Goal: Task Accomplishment & Management: Use online tool/utility

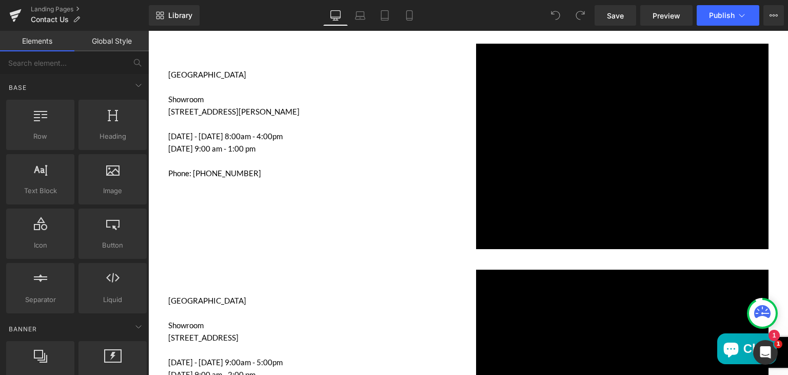
scroll to position [800, 0]
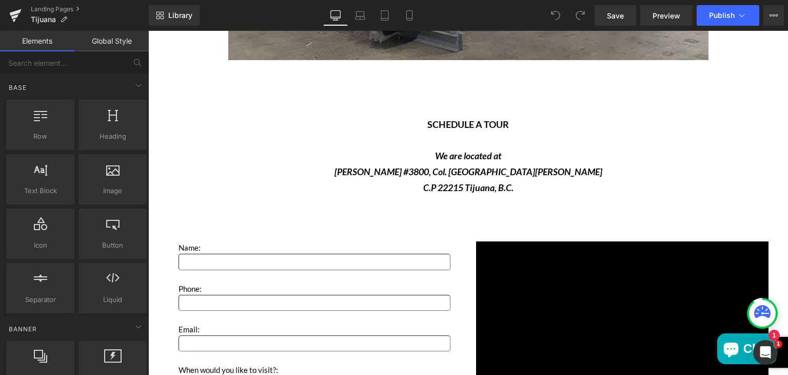
scroll to position [1474, 0]
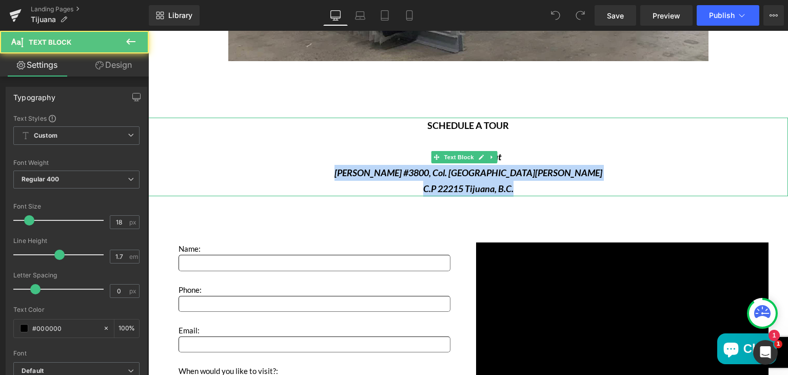
drag, startPoint x: 377, startPoint y: 175, endPoint x: 514, endPoint y: 188, distance: 137.6
click at [514, 188] on div "SCHEDULE A TOUR We are located at Águila Coronada #3800, Col. El Águila C.P 222…" at bounding box center [468, 157] width 640 height 79
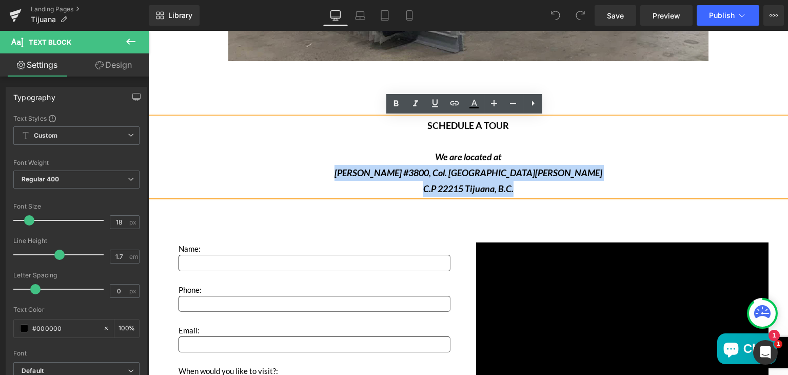
copy div "Águila Coronada #3800, Col. El Águila C.P 22215 Tijuana, B.C."
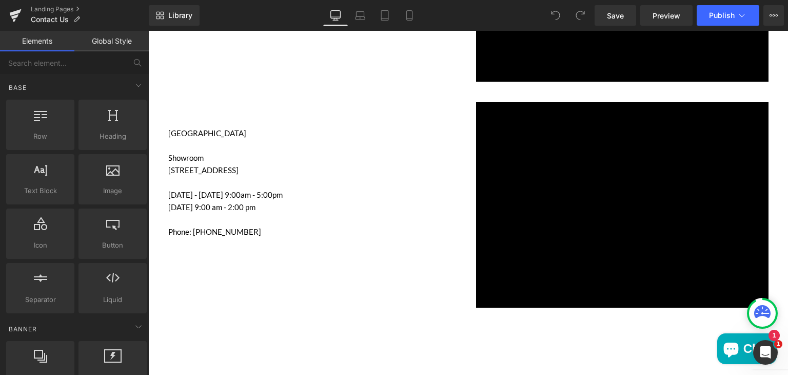
scroll to position [967, 0]
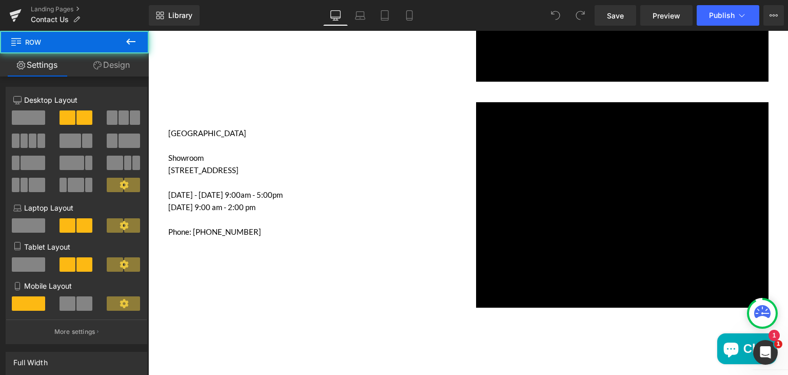
click at [345, 246] on div "ANAHEIM Showroom 1960 S Anaheim Way, Anaheim, CA 92805 Monday - Friday 9:00am -…" at bounding box center [469, 200] width 616 height 226
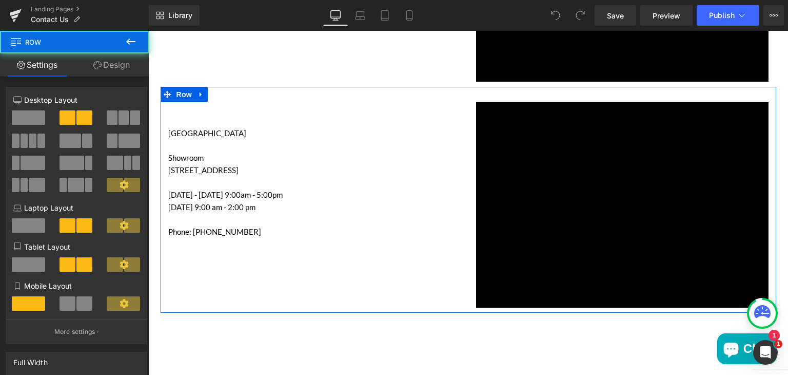
click at [352, 92] on div "ANAHEIM Showroom 1960 S Anaheim Way, Anaheim, CA 92805 Monday - Friday 9:00am -…" at bounding box center [469, 200] width 616 height 226
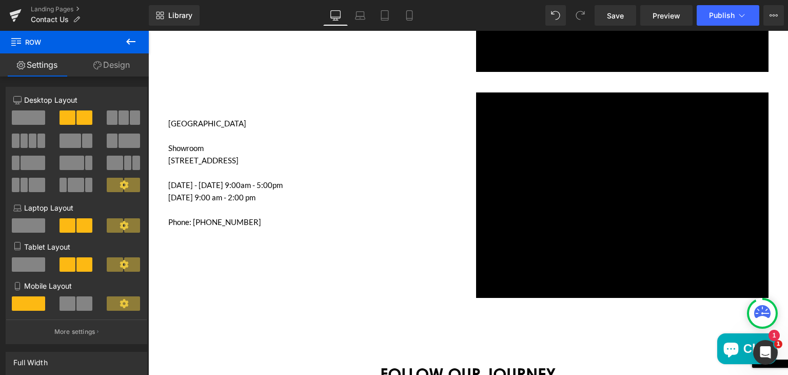
scroll to position [1206, 0]
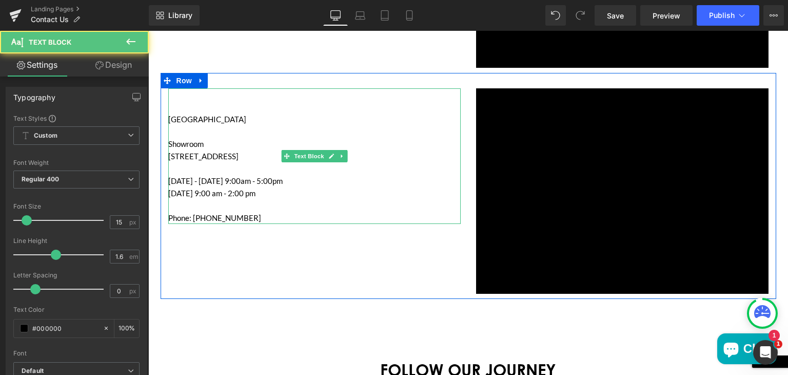
click at [214, 152] on p "[STREET_ADDRESS]" at bounding box center [314, 156] width 292 height 12
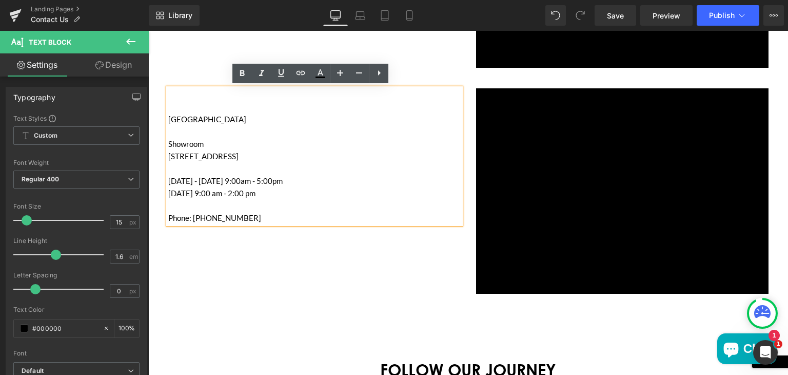
drag, startPoint x: 308, startPoint y: 153, endPoint x: 165, endPoint y: 155, distance: 142.7
click at [168, 155] on p "[STREET_ADDRESS]" at bounding box center [314, 156] width 292 height 12
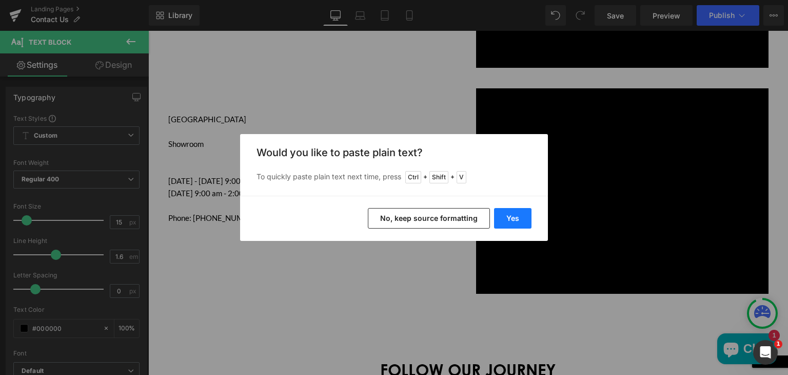
click at [506, 214] on button "Yes" at bounding box center [512, 218] width 37 height 21
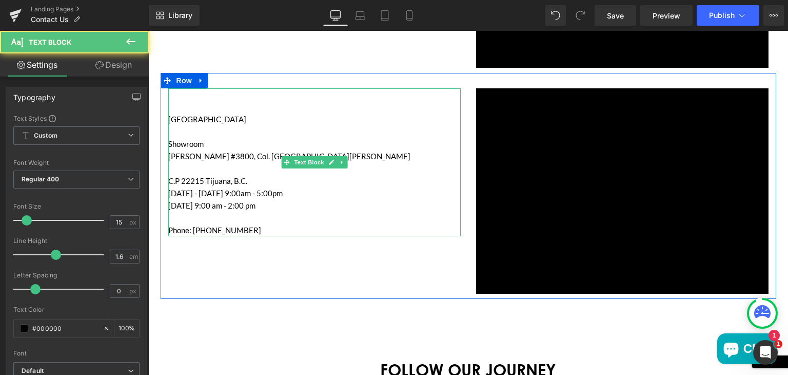
click at [225, 154] on p "[PERSON_NAME] #3800, Col. [GEOGRAPHIC_DATA][PERSON_NAME]" at bounding box center [314, 156] width 292 height 12
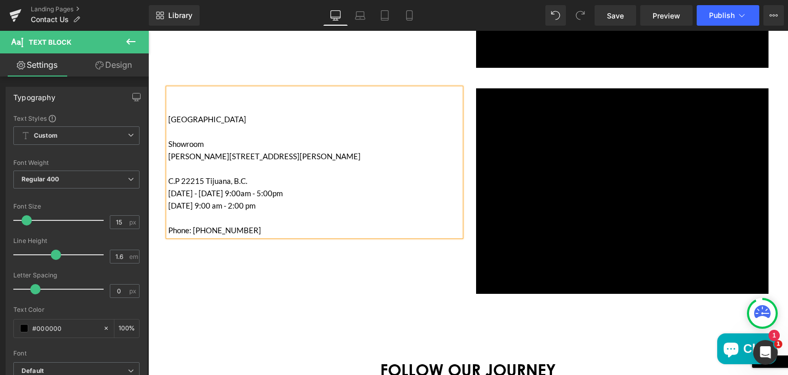
click at [257, 154] on p "Águila Coronada 3800, Col. El Águila" at bounding box center [314, 156] width 292 height 12
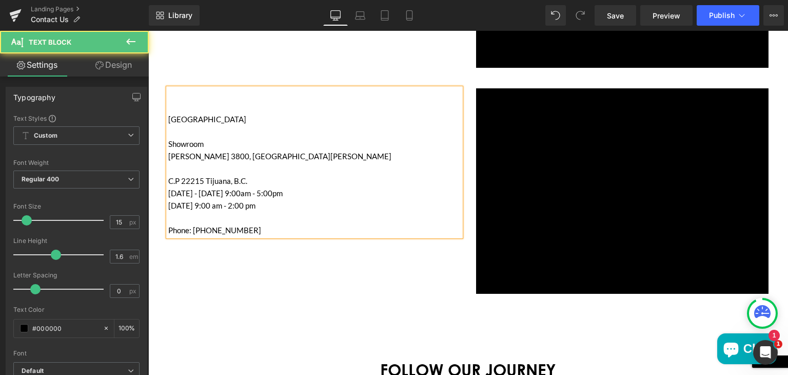
click at [278, 161] on p "Águila Coronada 3800, El Águila" at bounding box center [314, 156] width 292 height 12
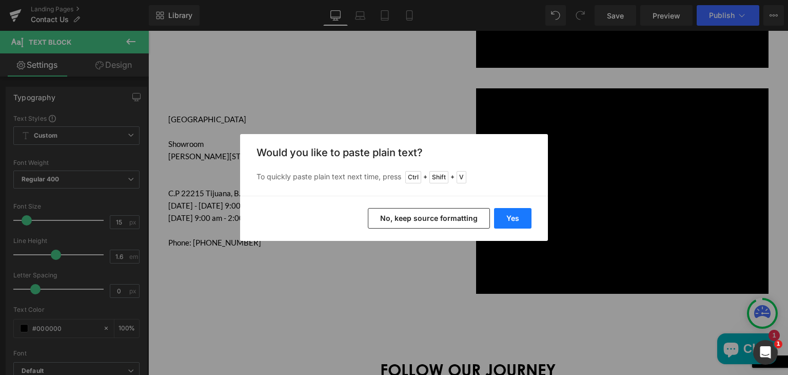
click at [511, 219] on button "Yes" at bounding box center [512, 218] width 37 height 21
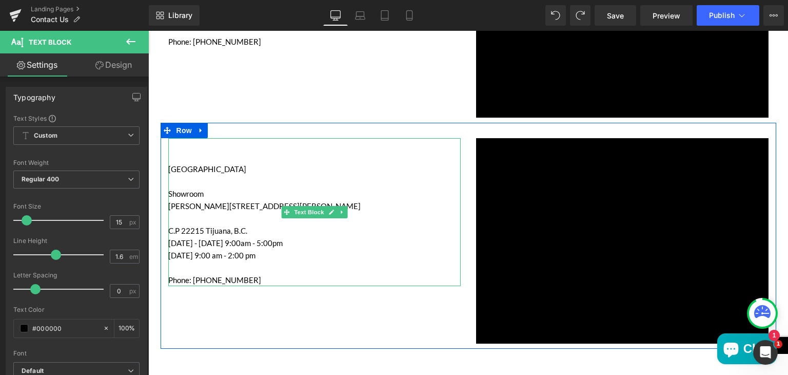
scroll to position [1161, 0]
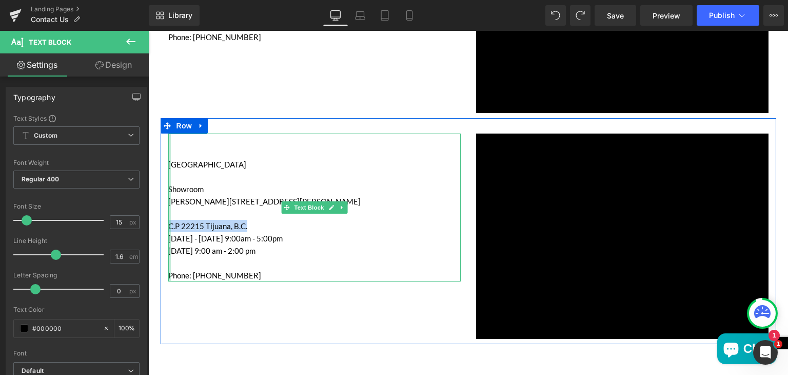
drag, startPoint x: 244, startPoint y: 224, endPoint x: 163, endPoint y: 223, distance: 81.1
click at [163, 223] on div "ANAHEIM Showroom Águila Coronada 3800, El Águila, 22215 Tijuana, B.C., Mexico C…" at bounding box center [315, 207] width 308 height 148
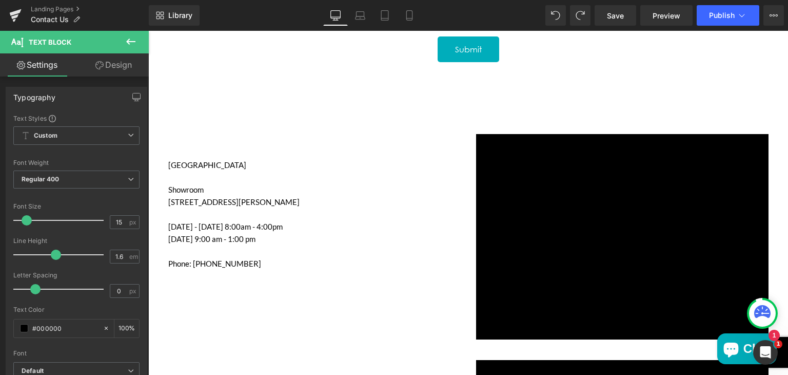
scroll to position [709, 0]
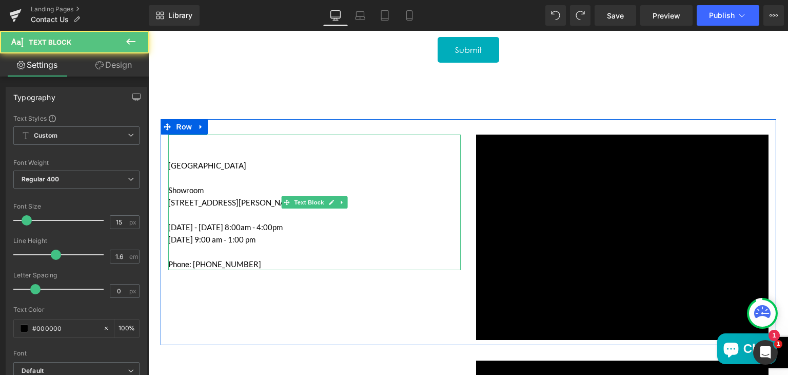
click at [255, 226] on p "Monday - Friday 8:00am - 4:00pm" at bounding box center [314, 227] width 292 height 12
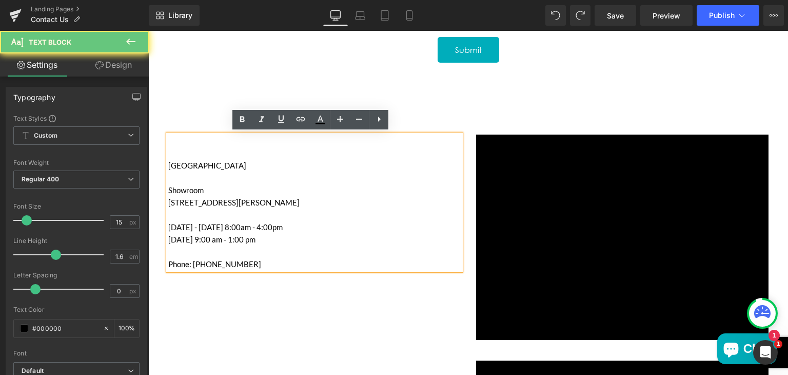
click at [255, 226] on p "Monday - Friday 8:00am - 4:00pm" at bounding box center [314, 227] width 292 height 12
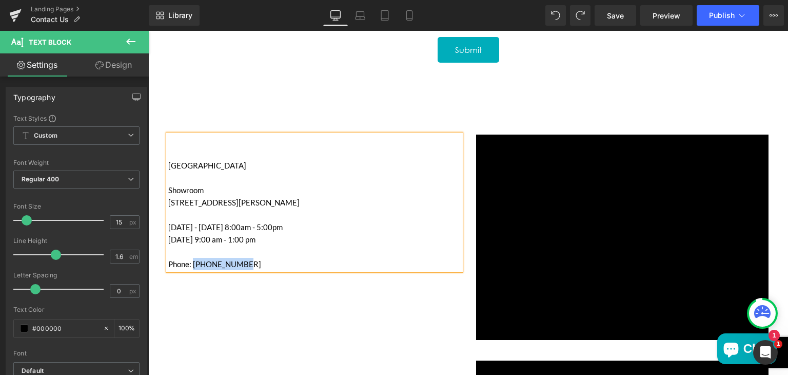
drag, startPoint x: 242, startPoint y: 264, endPoint x: 190, endPoint y: 263, distance: 51.3
click at [190, 263] on p "Phone: [PHONE_NUMBER]" at bounding box center [314, 264] width 292 height 12
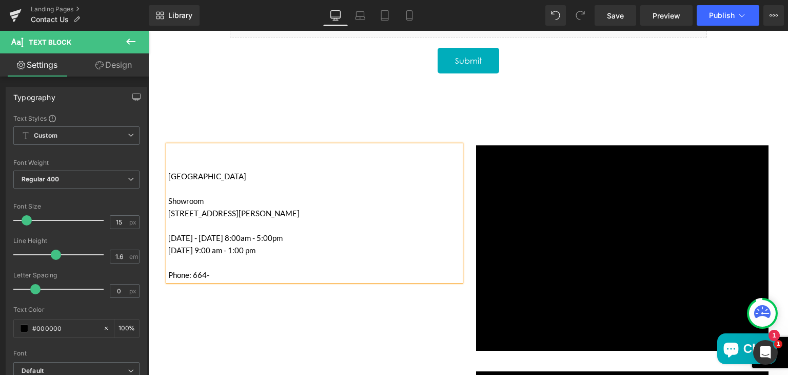
scroll to position [735, 0]
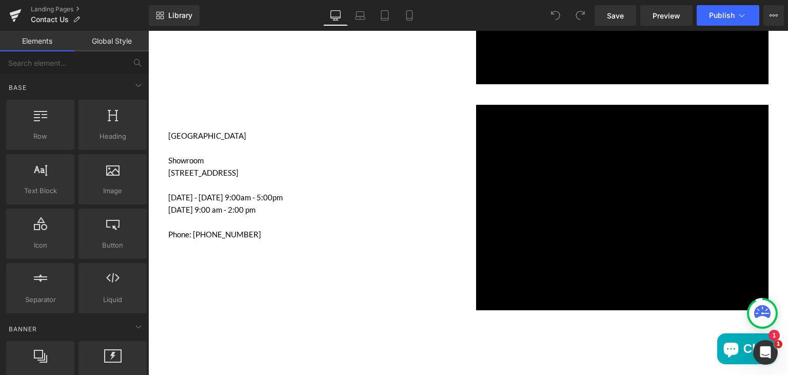
scroll to position [964, 0]
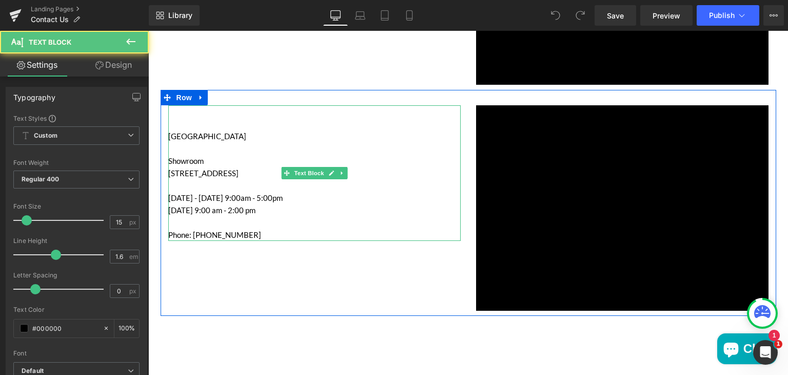
click at [429, 113] on p "Main content" at bounding box center [314, 111] width 292 height 12
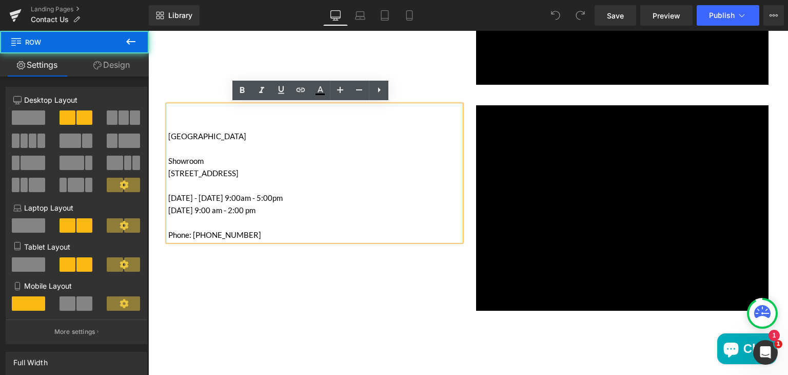
click at [462, 100] on div "ANAHEIM Showroom 1960 S Anaheim Way, Anaheim, CA 92805 Monday - Friday 9:00am -…" at bounding box center [469, 203] width 616 height 226
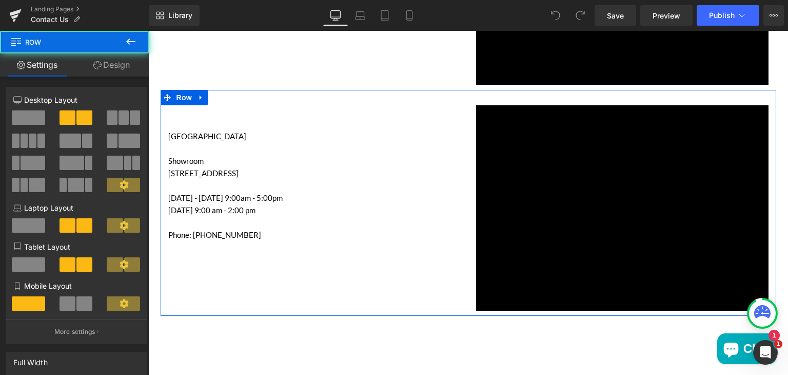
click at [411, 281] on div "ANAHEIM Showroom 1960 S Anaheim Way, Anaheim, CA 92805 Monday - Friday 9:00am -…" at bounding box center [469, 203] width 616 height 226
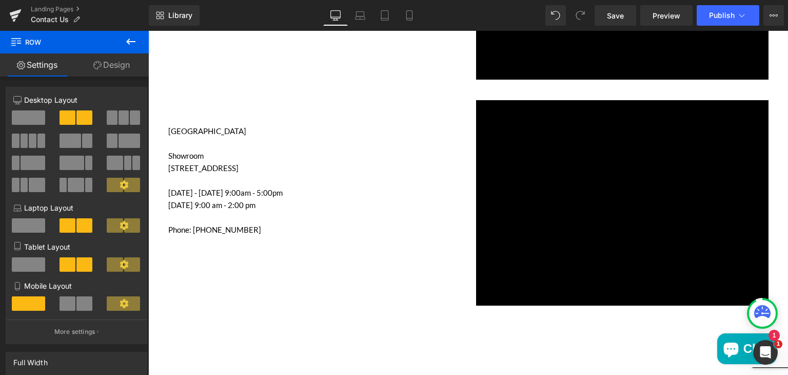
scroll to position [1206, 0]
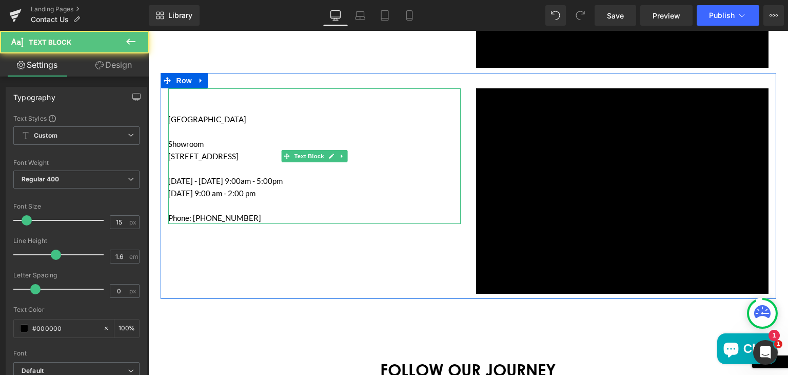
click at [218, 153] on p "[STREET_ADDRESS]" at bounding box center [314, 156] width 292 height 12
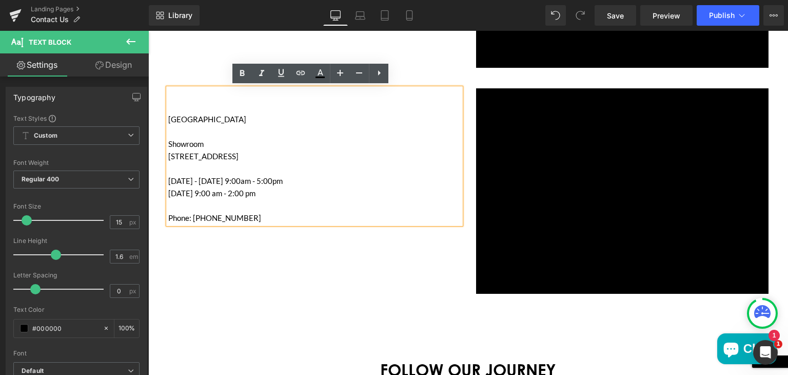
drag, startPoint x: 306, startPoint y: 151, endPoint x: 165, endPoint y: 155, distance: 141.2
click at [168, 155] on p "[STREET_ADDRESS]" at bounding box center [314, 156] width 292 height 12
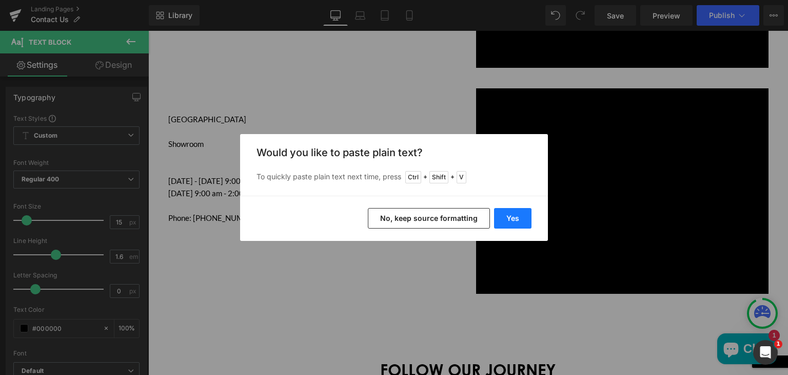
click at [518, 215] on button "Yes" at bounding box center [512, 218] width 37 height 21
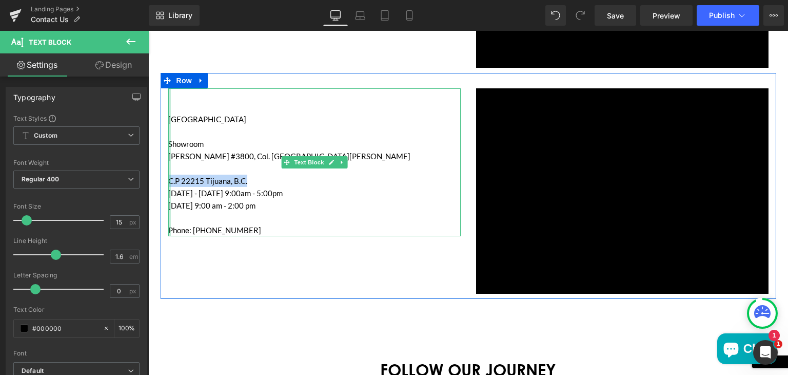
drag, startPoint x: 245, startPoint y: 181, endPoint x: 165, endPoint y: 180, distance: 80.0
click at [168, 180] on div "ANAHEIM Showroom Águila Coronada #3800, Col. El Águila  C.P 22215 Tijuana, B.…" at bounding box center [314, 162] width 292 height 148
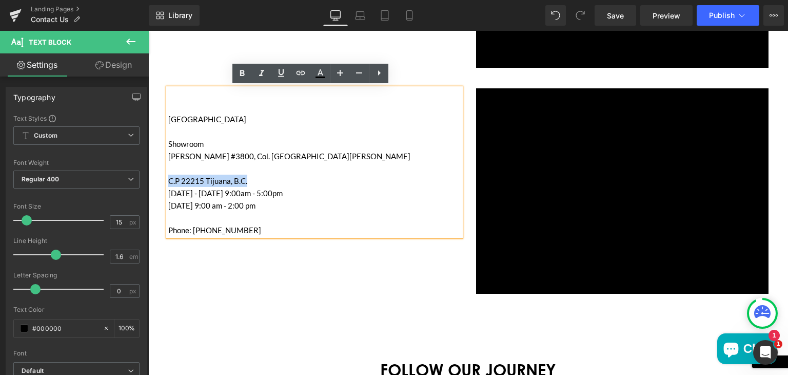
copy p "C.P 22215 Tijuana, B.C."
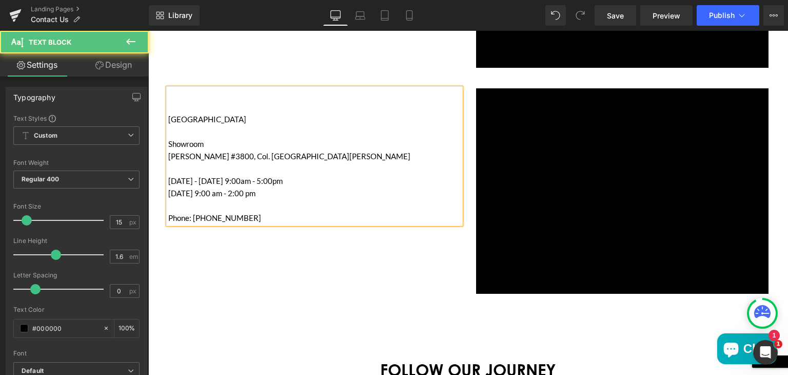
click at [293, 155] on p "[PERSON_NAME] #3800, Col. [GEOGRAPHIC_DATA][PERSON_NAME]" at bounding box center [314, 156] width 292 height 12
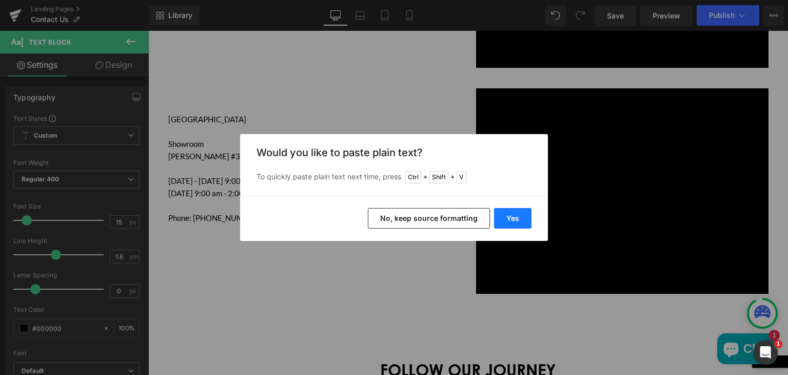
click at [514, 220] on button "Yes" at bounding box center [512, 218] width 37 height 21
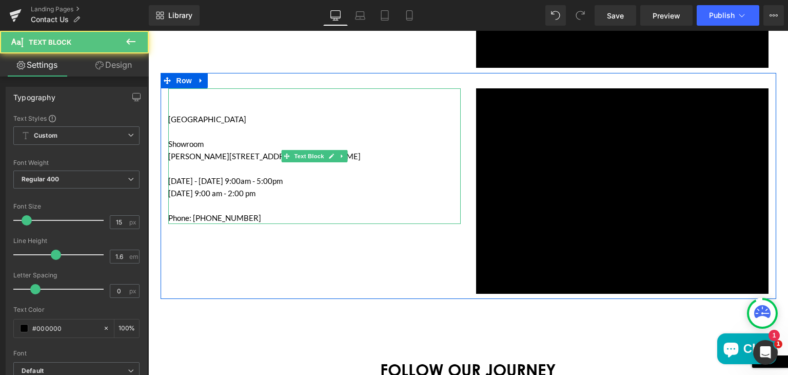
click at [312, 181] on p "Monday - Friday 9:00am - 5:00pm" at bounding box center [314, 180] width 292 height 12
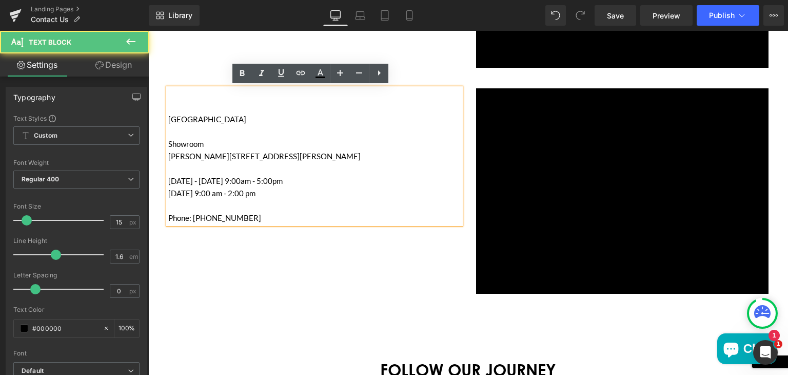
click at [291, 156] on p "Águila Coronada #3800, Col. El Águila,C.P 22215 Tijuana, B.C." at bounding box center [314, 156] width 292 height 12
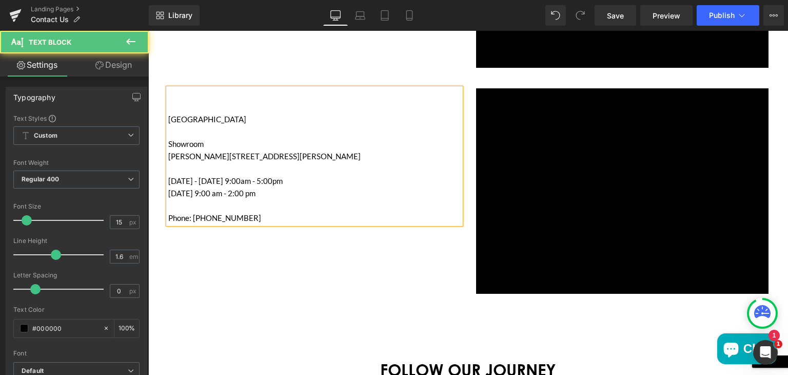
click at [226, 155] on p "Águila Coronada #3800, Col. El Águila, C.P 22215 Tijuana, B.C." at bounding box center [314, 156] width 292 height 12
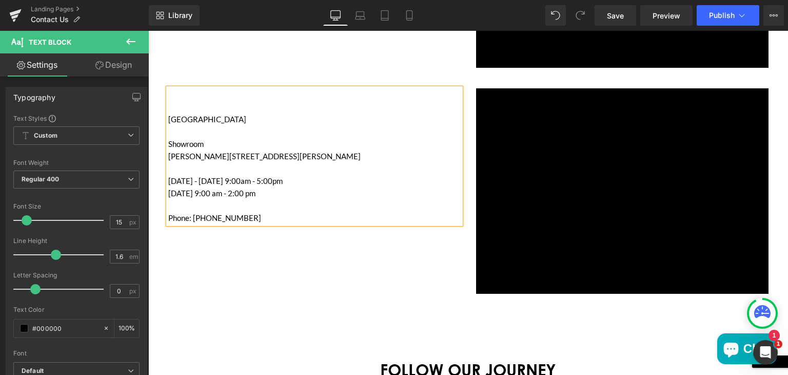
click at [256, 157] on p "Águila Coronada 3800, Col. El Águila, C.P 22215 Tijuana, B.C." at bounding box center [314, 156] width 292 height 12
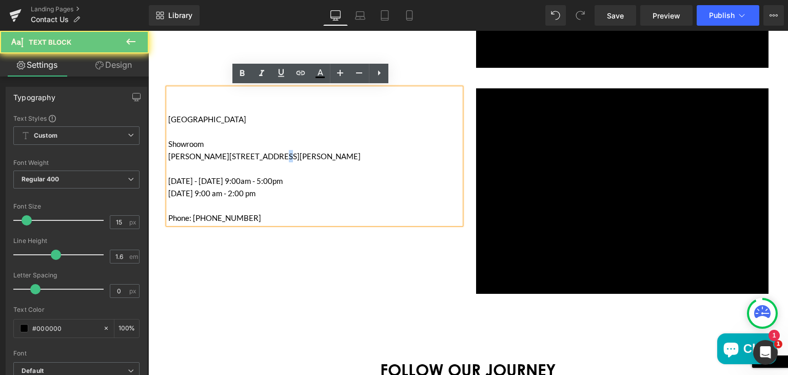
click at [256, 157] on p "Águila Coronada 3800, Col. El Águila, C.P 22215 Tijuana, B.C." at bounding box center [314, 156] width 292 height 12
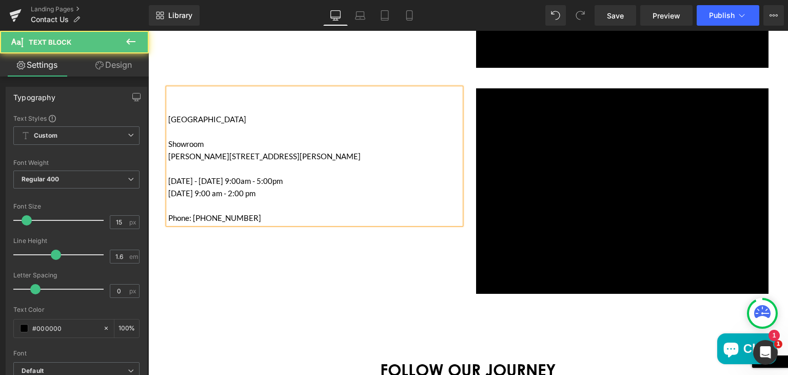
click at [290, 156] on p "Águila Coronada 3800, El Águila, C.P 22215 Tijuana, B.C." at bounding box center [314, 156] width 292 height 12
click at [348, 154] on p "Águila Coronada 3800, El Águila, 22215 Tijuana, B.C." at bounding box center [314, 156] width 292 height 12
click at [258, 157] on p "Águila Coronada 3800, El Águila, 22215 Tijuana, B.C., Mexico" at bounding box center [314, 156] width 292 height 12
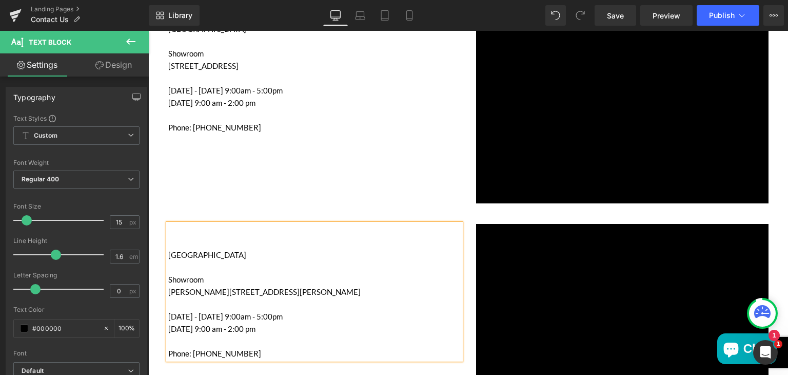
scroll to position [1160, 0]
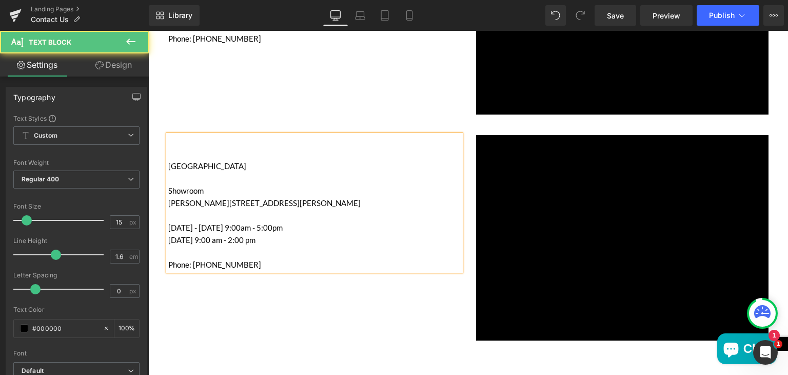
click at [224, 226] on p "Monday - Friday 9:00am - 5:00pm" at bounding box center [314, 227] width 292 height 12
click at [231, 235] on p "Saturday 9:00 am - 2:00 pm" at bounding box center [314, 239] width 292 height 12
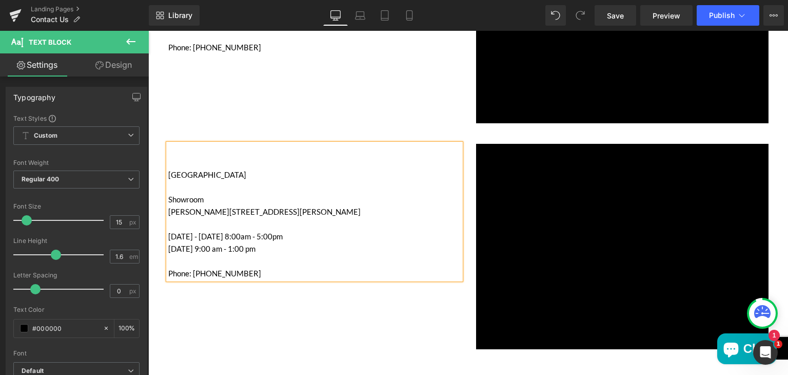
scroll to position [1176, 0]
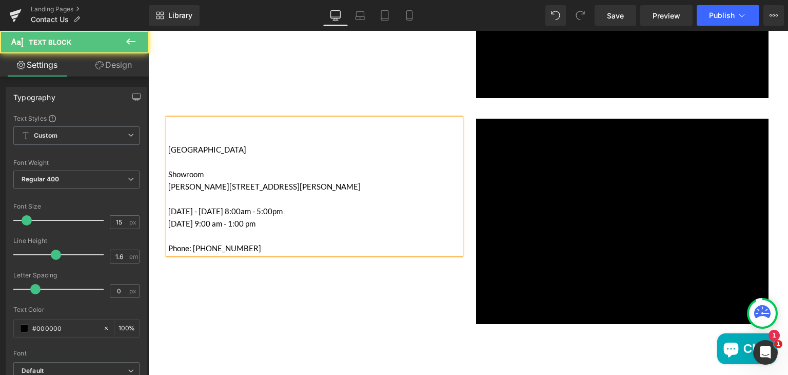
click at [202, 244] on p "Phone: [PHONE_NUMBER]" at bounding box center [314, 248] width 292 height 12
click at [218, 246] on p "Phone: 664-902-2080" at bounding box center [314, 248] width 292 height 12
click at [240, 245] on p "Phone: 664-870-2080" at bounding box center [314, 248] width 292 height 12
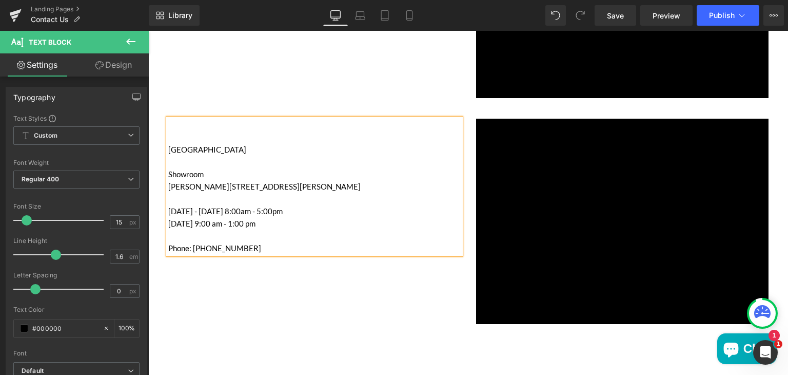
drag, startPoint x: 375, startPoint y: 186, endPoint x: 166, endPoint y: 186, distance: 208.8
click at [168, 186] on p "[PERSON_NAME][STREET_ADDRESS][PERSON_NAME]" at bounding box center [314, 186] width 292 height 12
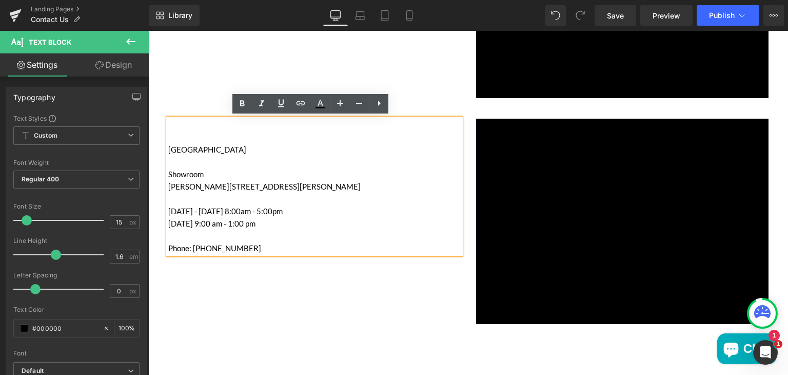
copy p "[PERSON_NAME][STREET_ADDRESS][PERSON_NAME]"
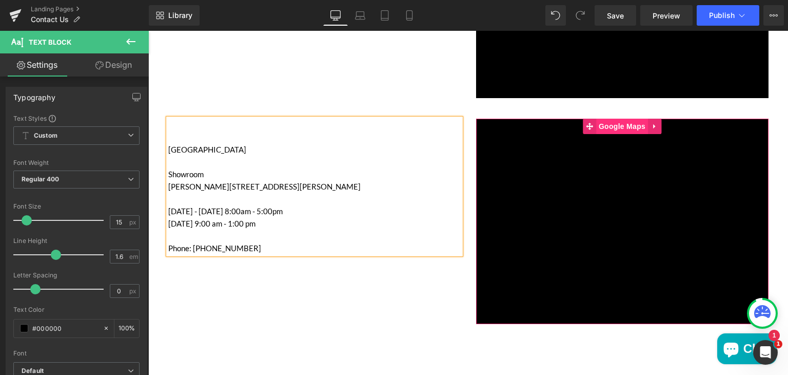
click at [608, 126] on span "Google Maps" at bounding box center [622, 126] width 52 height 15
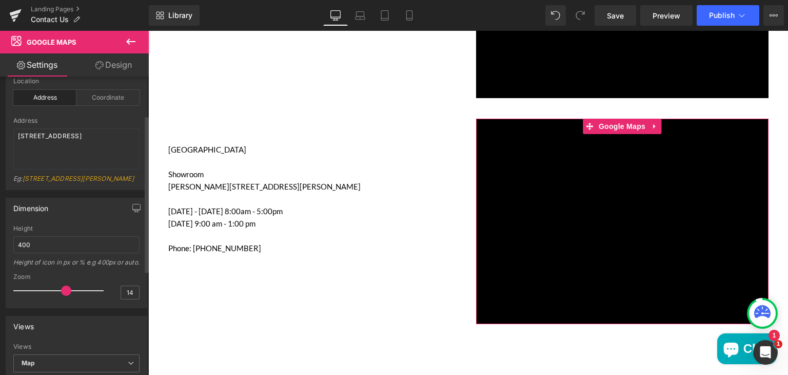
scroll to position [35, 0]
click at [45, 142] on textarea "[STREET_ADDRESS]" at bounding box center [76, 150] width 126 height 41
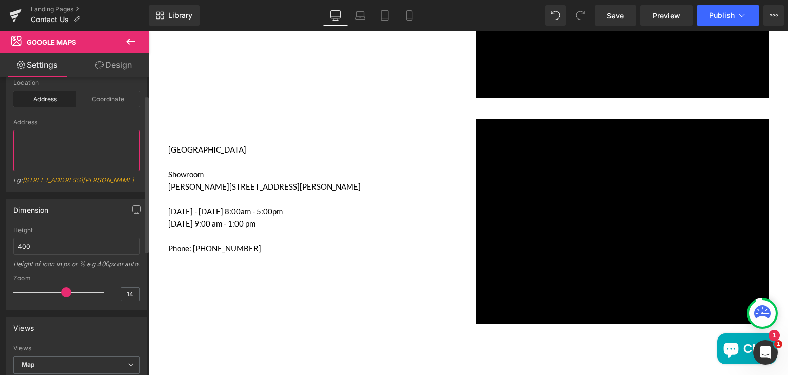
paste textarea "Águila Coronada 3800, El Aguila, 22215 Tijuana, B.C., Mexico"
type textarea "Águila Coronada 3800, El Aguila, 22215 Tijuana, B.C., Mexico"
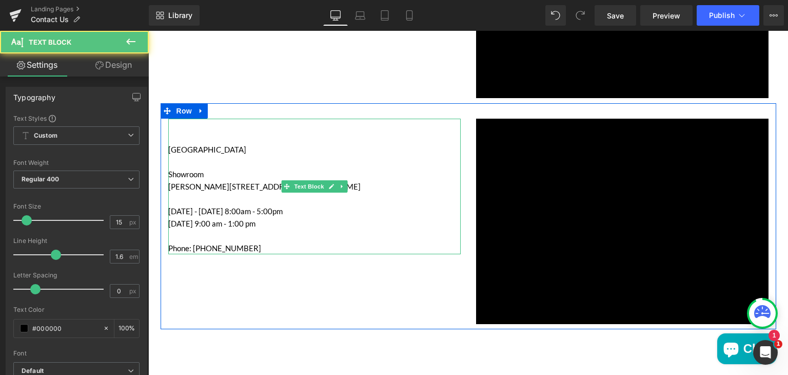
click at [249, 143] on p "[GEOGRAPHIC_DATA]" at bounding box center [314, 149] width 292 height 12
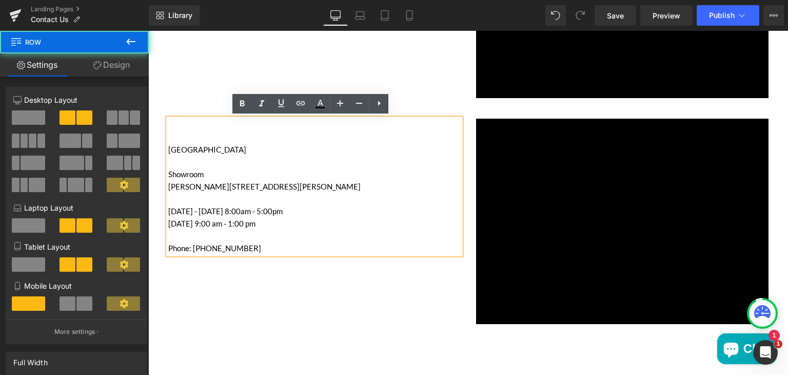
click at [444, 302] on div "ANAHEIM Showroom Águila Coronada 3800, El Aguila, 22215 Tijuana, B.C., Mexico …" at bounding box center [469, 216] width 616 height 226
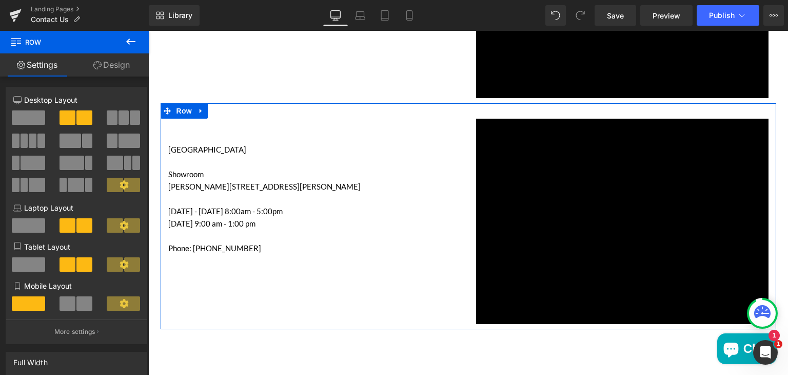
click at [417, 299] on div "ANAHEIM Showroom Águila Coronada 3800, El Aguila, 22215 Tijuana, B.C., Mexico …" at bounding box center [469, 216] width 616 height 226
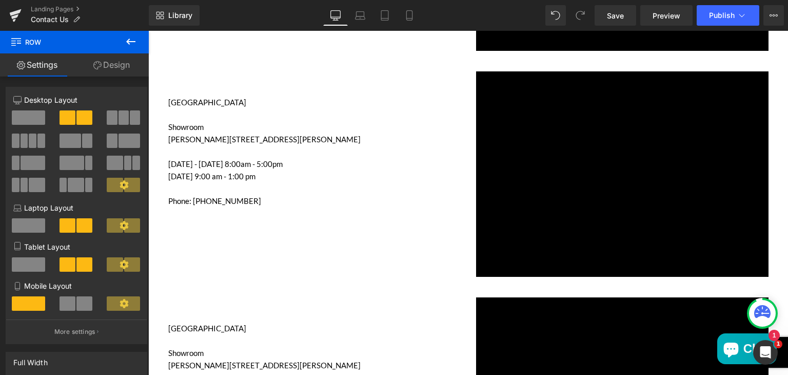
scroll to position [1223, 0]
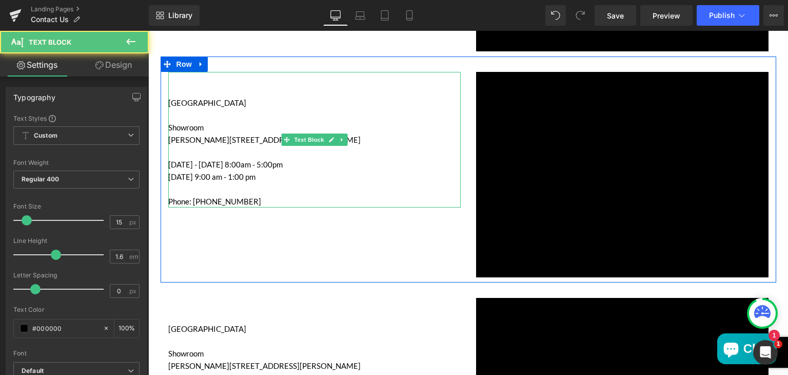
click at [200, 102] on p "[GEOGRAPHIC_DATA]" at bounding box center [314, 102] width 292 height 12
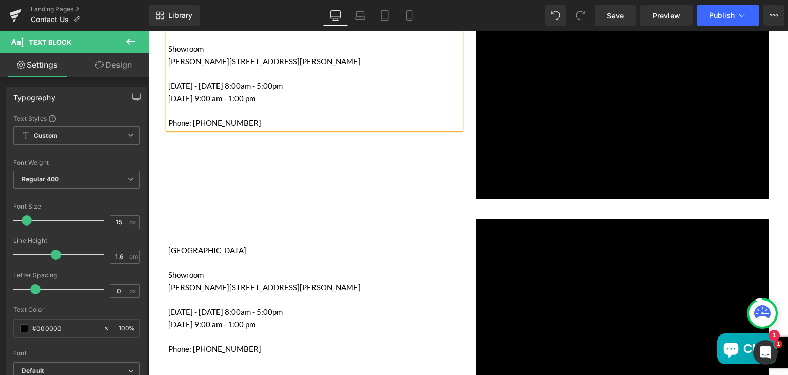
scroll to position [1303, 0]
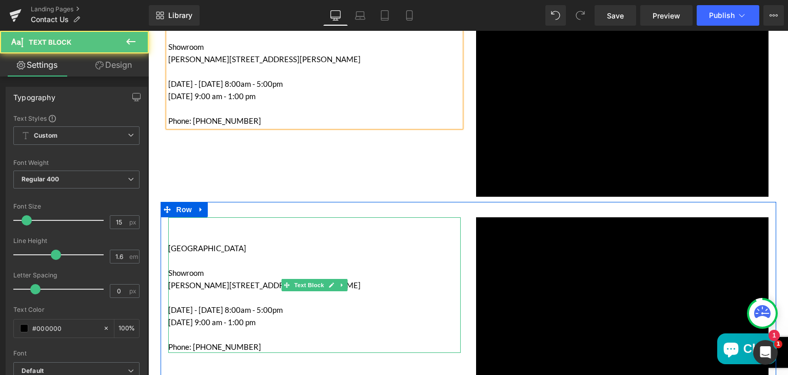
click at [199, 244] on p "[GEOGRAPHIC_DATA]" at bounding box center [314, 248] width 292 height 12
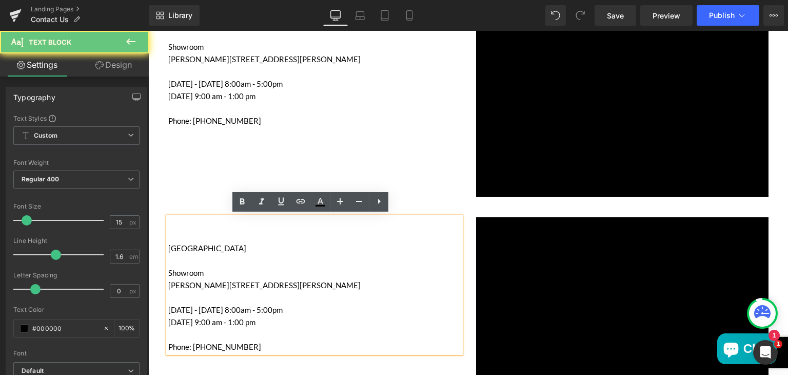
click at [199, 244] on p "[GEOGRAPHIC_DATA]" at bounding box center [314, 248] width 292 height 12
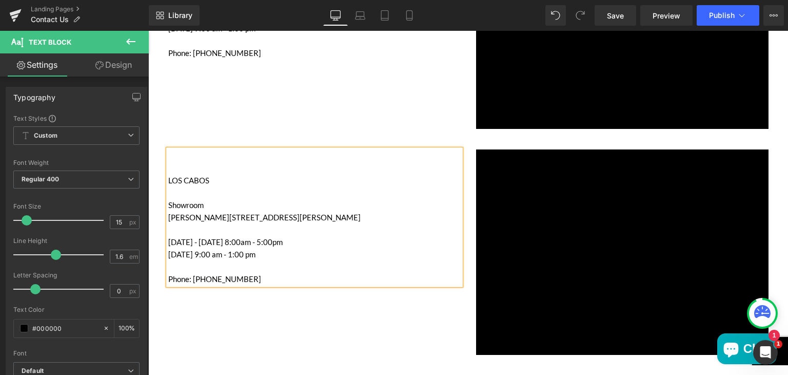
scroll to position [1375, 0]
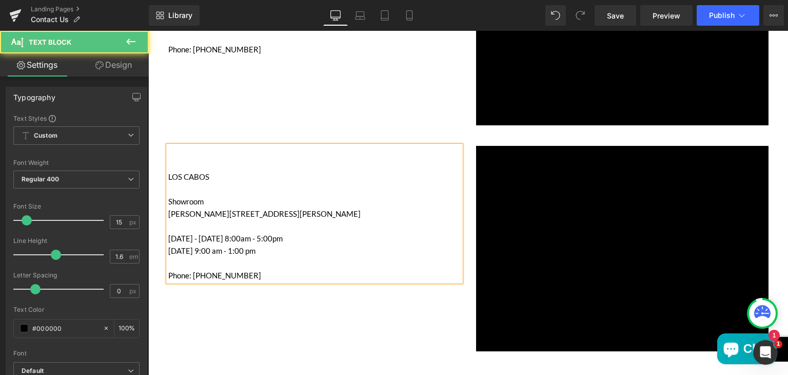
click at [183, 216] on p "[PERSON_NAME][STREET_ADDRESS][PERSON_NAME]" at bounding box center [314, 213] width 292 height 12
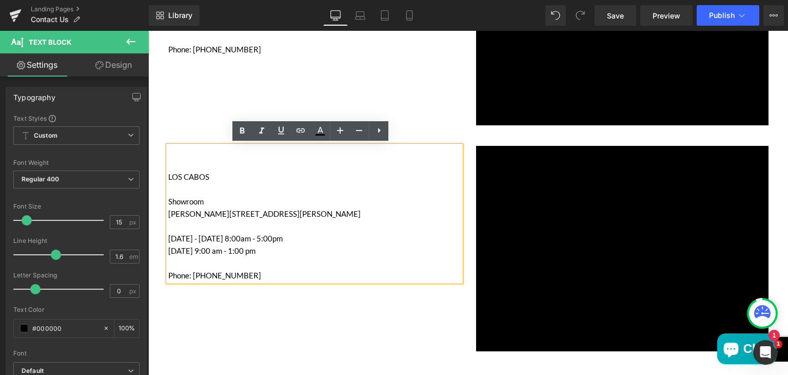
drag, startPoint x: 372, startPoint y: 212, endPoint x: 165, endPoint y: 211, distance: 206.8
click at [168, 211] on p "[PERSON_NAME][STREET_ADDRESS][PERSON_NAME]" at bounding box center [314, 213] width 292 height 12
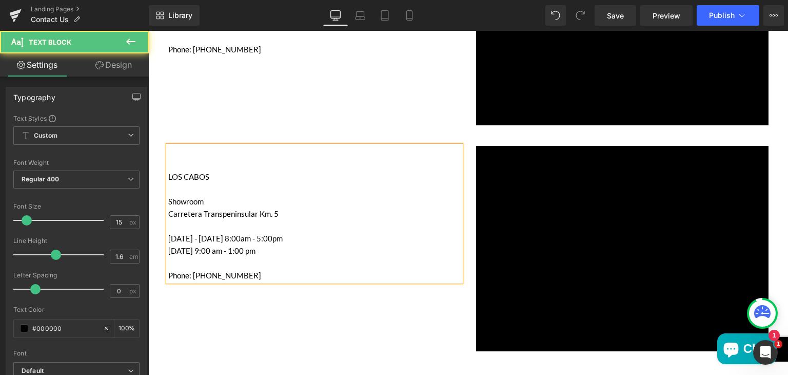
click at [275, 217] on p "Carretera Transpeninsular Km. 5" at bounding box center [314, 213] width 292 height 12
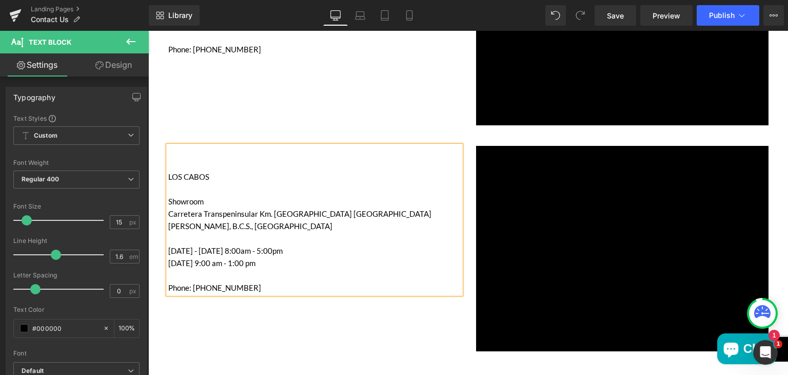
click at [221, 244] on p "[DATE] - [DATE] 8:00am - 5:00pm" at bounding box center [314, 250] width 292 height 12
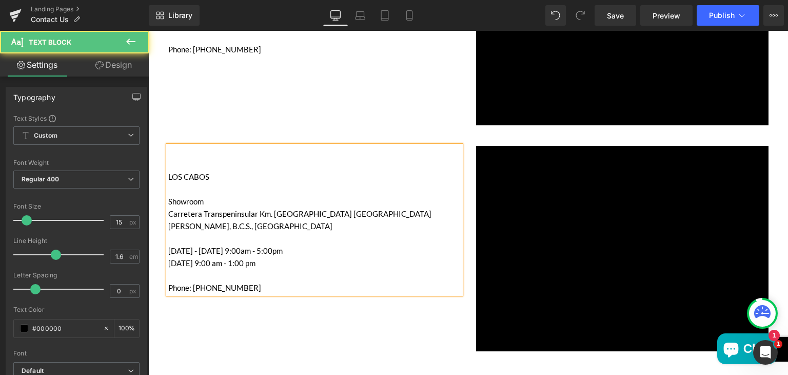
click at [253, 244] on p "[DATE] - [DATE] 9:00am - 5:00pm" at bounding box center [314, 250] width 292 height 12
click at [197, 281] on p "Phone: [PHONE_NUMBER]" at bounding box center [314, 287] width 292 height 12
click at [213, 281] on p "Phone: 624-870-6510" at bounding box center [314, 287] width 292 height 12
click at [247, 281] on p "Phone: 624-520-6510" at bounding box center [314, 287] width 292 height 12
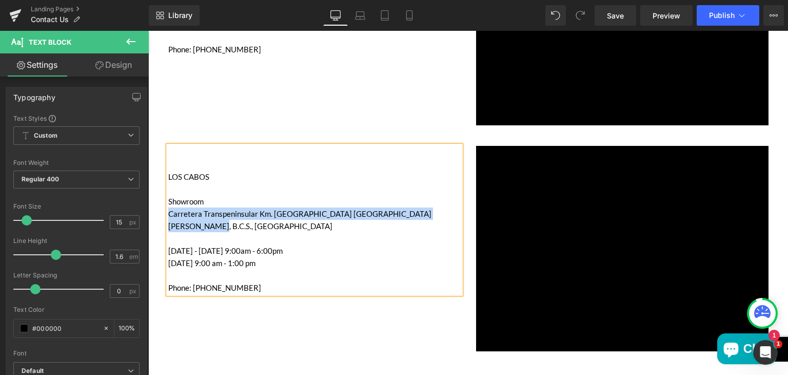
drag, startPoint x: 431, startPoint y: 212, endPoint x: 166, endPoint y: 213, distance: 265.3
click at [168, 213] on p "Carretera Transpeninsular Km. [GEOGRAPHIC_DATA] [GEOGRAPHIC_DATA][PERSON_NAME],…" at bounding box center [314, 219] width 292 height 25
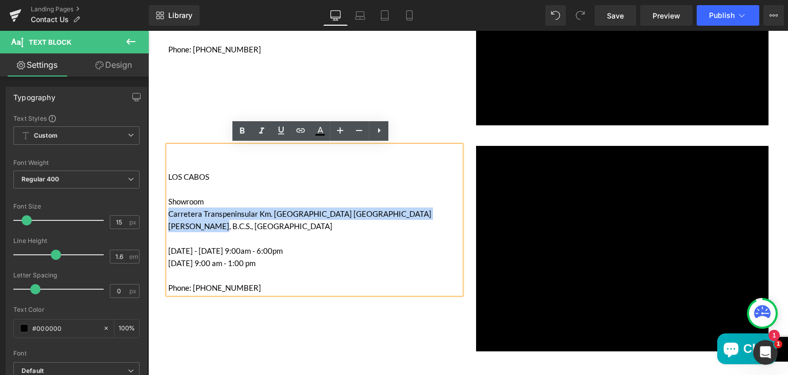
copy p "Carretera Transpeninsular Km. [GEOGRAPHIC_DATA] [GEOGRAPHIC_DATA][PERSON_NAME],…"
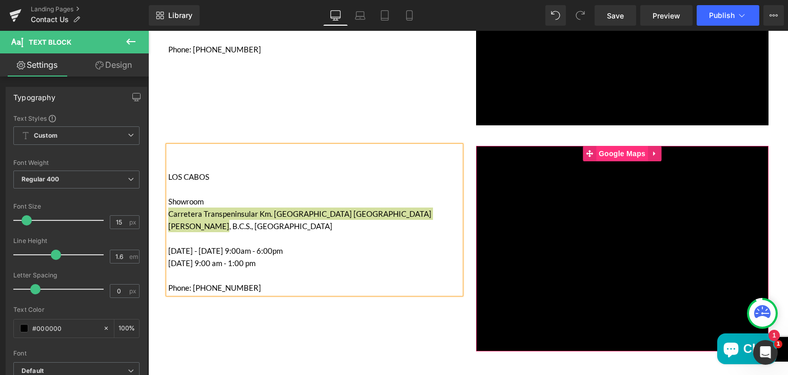
click at [614, 155] on span "Google Maps" at bounding box center [622, 153] width 52 height 15
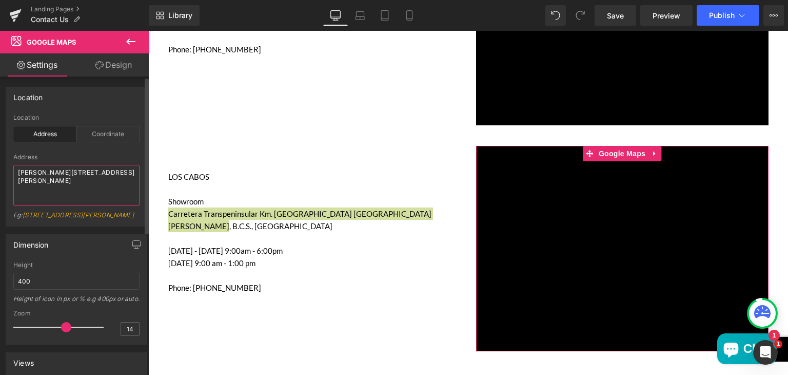
click at [86, 195] on textarea "Águila Coronada 3800, El Aguila, 22215 Tijuana, B.C., Mexico" at bounding box center [76, 185] width 126 height 41
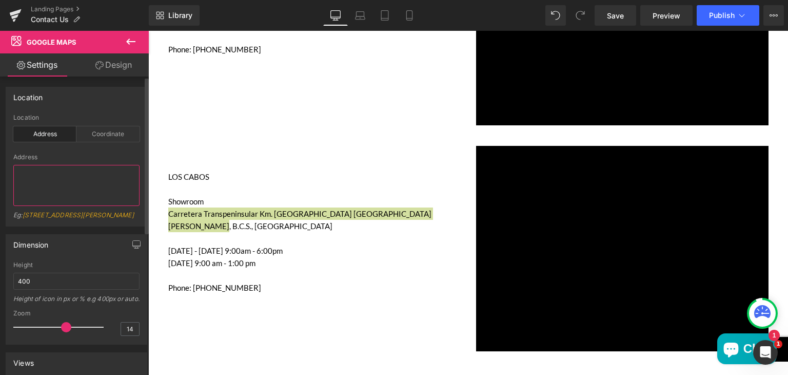
paste textarea "Carretera Transpeninsular Km. [GEOGRAPHIC_DATA] [GEOGRAPHIC_DATA][PERSON_NAME],…"
type textarea "Carretera Transpeninsular Km. [GEOGRAPHIC_DATA] [GEOGRAPHIC_DATA][PERSON_NAME],…"
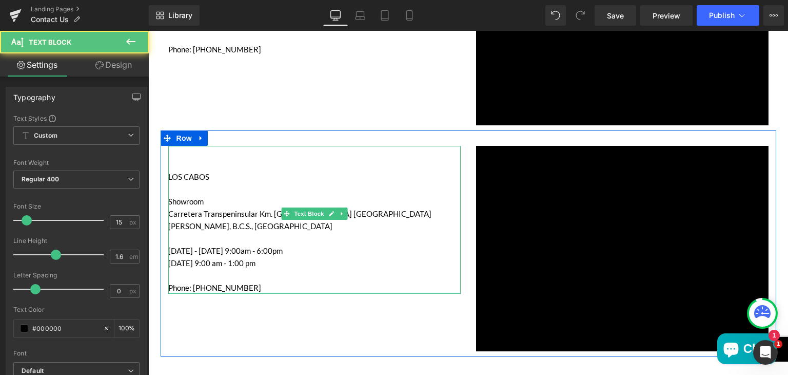
click at [228, 149] on p "Main content" at bounding box center [314, 152] width 292 height 12
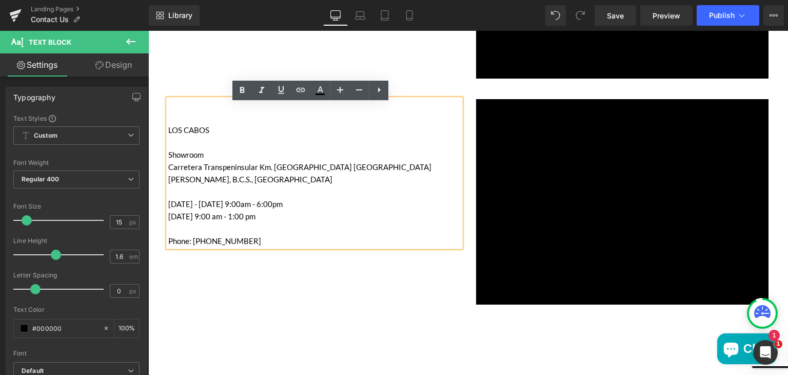
scroll to position [1424, 0]
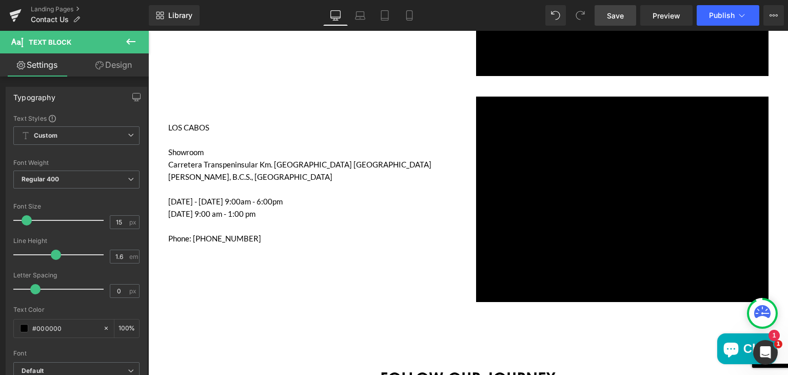
click at [605, 18] on link "Save" at bounding box center [616, 15] width 42 height 21
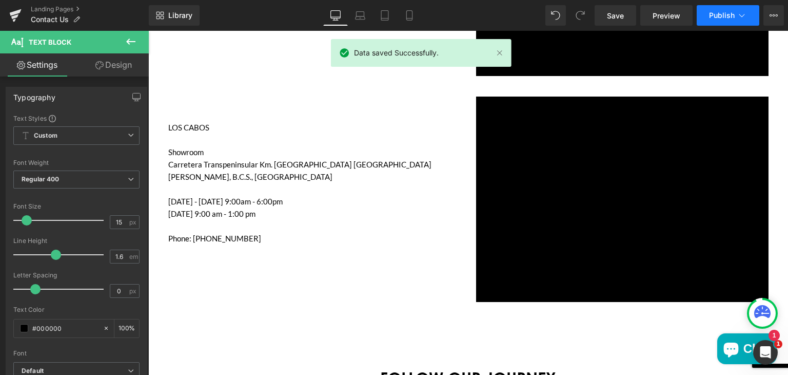
click at [719, 12] on span "Publish" at bounding box center [722, 15] width 26 height 8
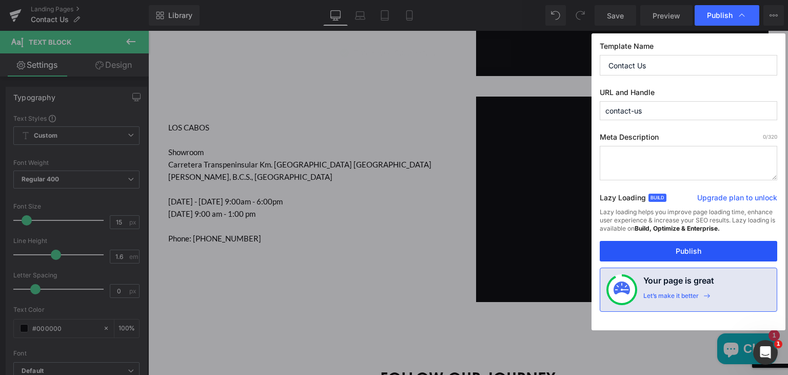
click at [657, 249] on button "Publish" at bounding box center [689, 251] width 178 height 21
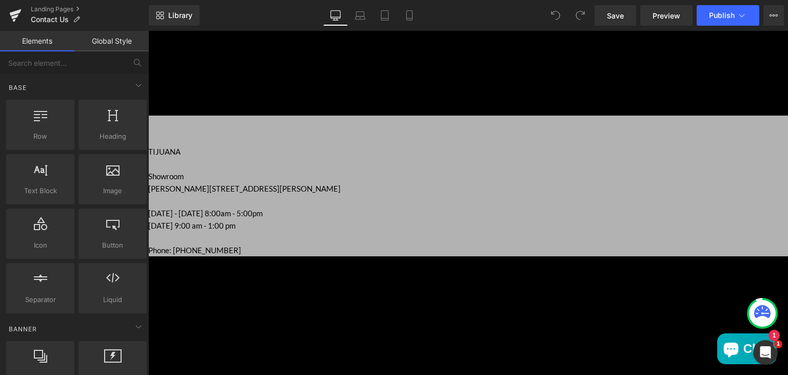
scroll to position [1375, 0]
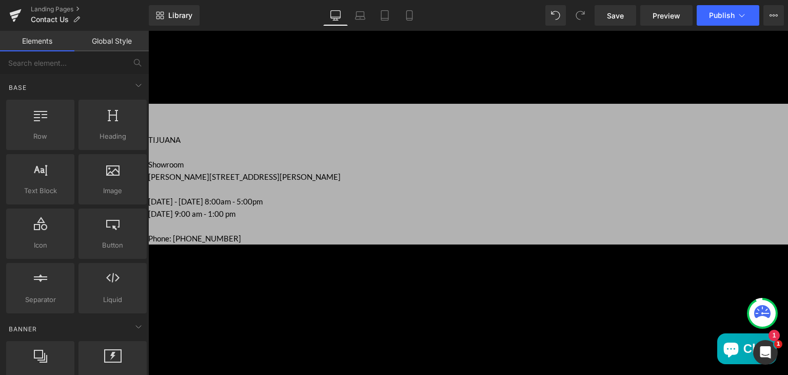
click at [148, 31] on span "Google Maps" at bounding box center [148, 31] width 0 height 0
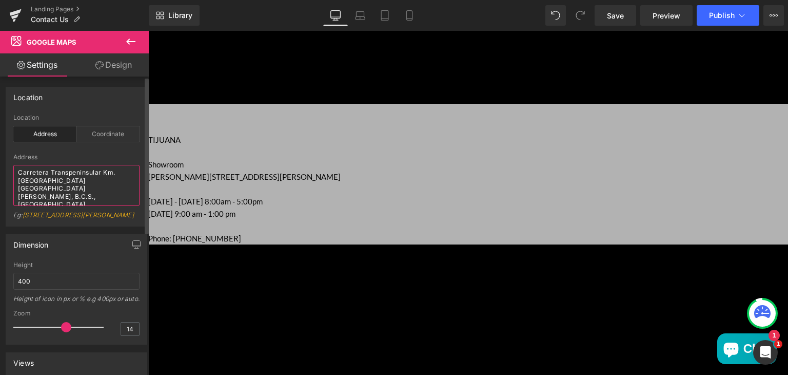
click at [88, 194] on textarea "Carretera Transpeninsular Km. 5 El Tezal, 23454 Cabo San Lucas, B.C.S., Mexico" at bounding box center [76, 185] width 126 height 41
paste textarea "Grupo Tenerife Los Cabos, maderas y otros recubrimientos"
type textarea "Grupo Tenerife Los Cabos, maderas y otros recubrimientos"
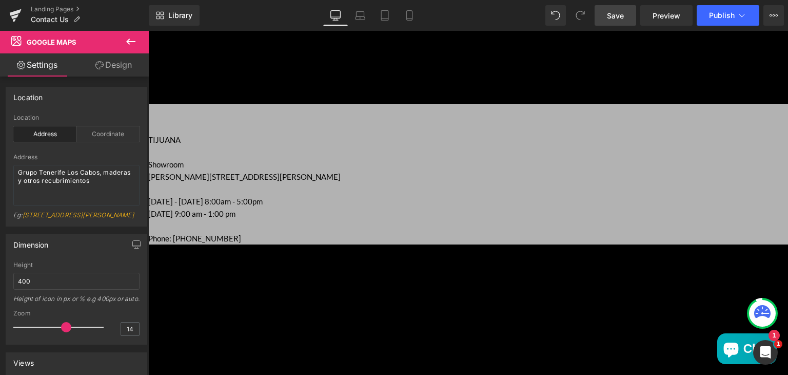
click at [615, 13] on span "Save" at bounding box center [615, 15] width 17 height 11
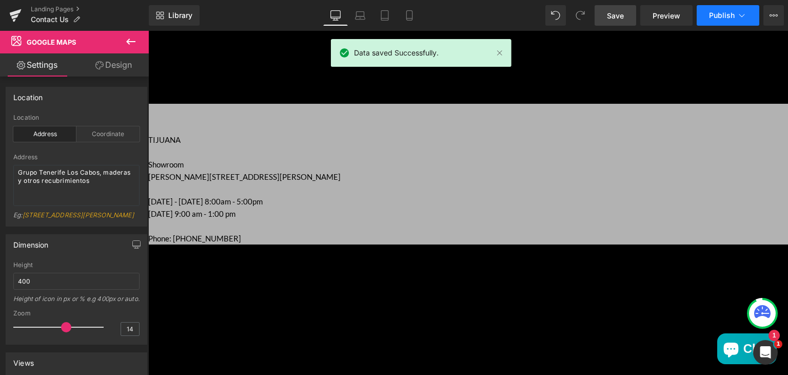
click at [714, 16] on span "Publish" at bounding box center [722, 15] width 26 height 8
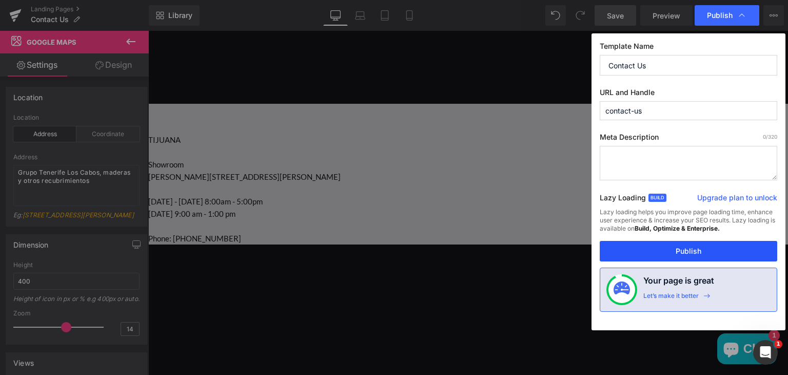
click at [670, 246] on button "Publish" at bounding box center [689, 251] width 178 height 21
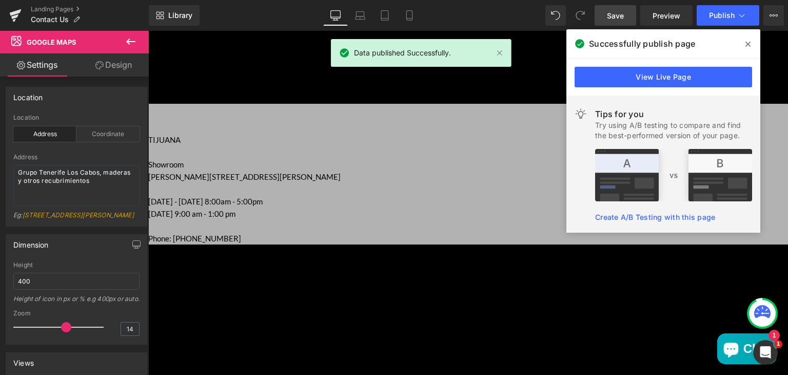
click at [750, 43] on icon at bounding box center [748, 44] width 5 height 8
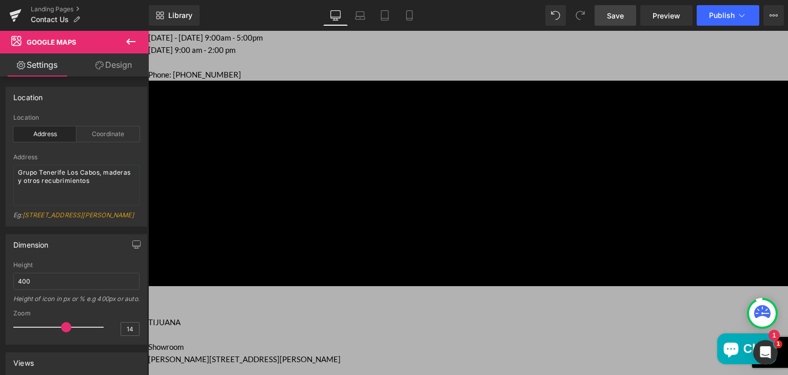
scroll to position [1192, 0]
click at [148, 31] on span "Google Maps" at bounding box center [148, 31] width 0 height 0
click at [99, 193] on textarea "Águila Coronada 3800, El Aguila, 22215 Tijuana, B.C., Mexico" at bounding box center [76, 185] width 126 height 41
paste textarea "Grupo Tenerife Tijuana, Águila Coronada 3800, El Aguila, 22215 Tijuana, B.C., M…"
type textarea "Grupo Tenerife Tijuana, Águila Coronada 3800, El Aguila, 22215 Tijuana, B.C., M…"
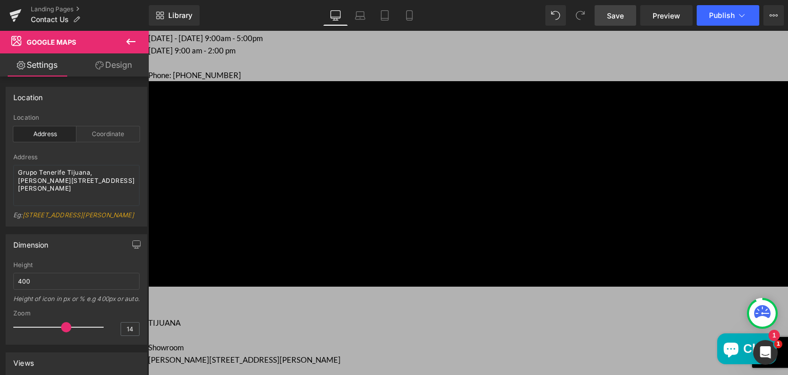
click at [613, 13] on span "Save" at bounding box center [615, 15] width 17 height 11
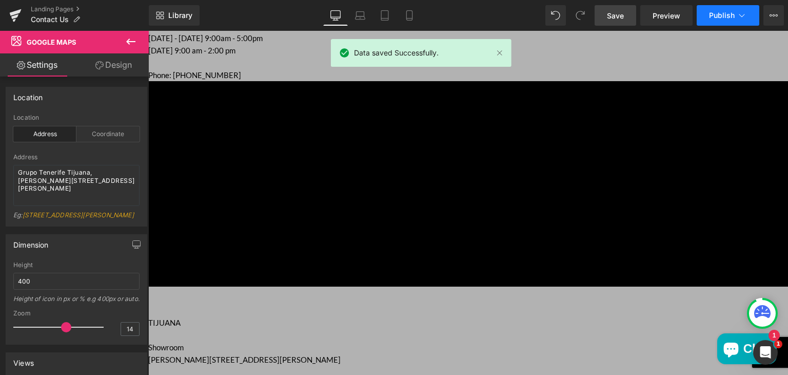
click at [719, 11] on span "Publish" at bounding box center [722, 15] width 26 height 8
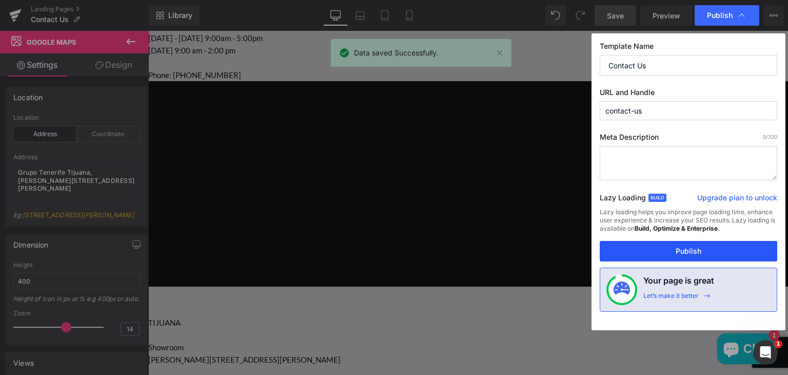
click at [656, 241] on button "Publish" at bounding box center [689, 251] width 178 height 21
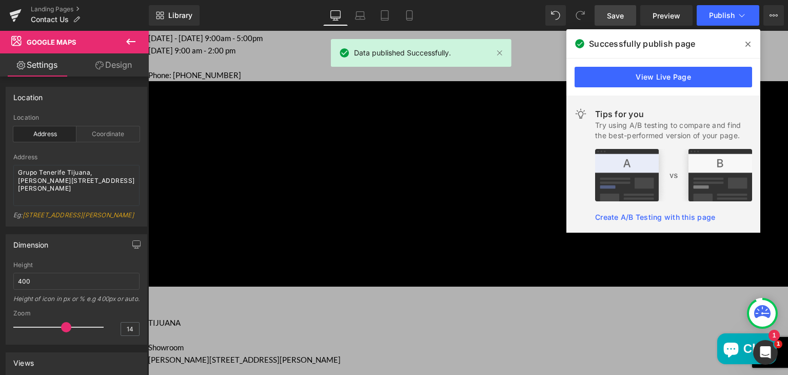
click at [745, 46] on span at bounding box center [748, 44] width 16 height 16
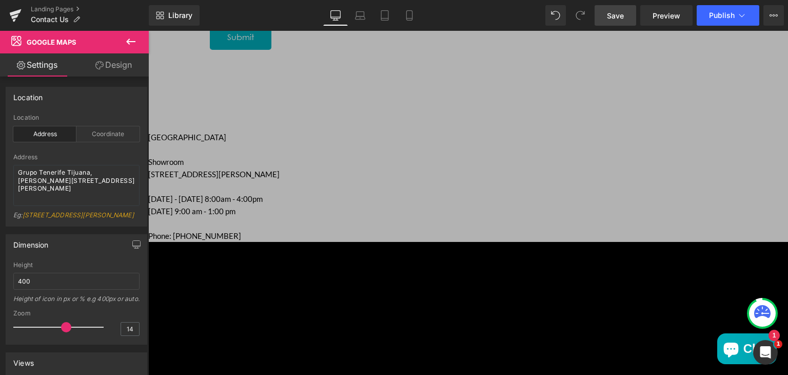
scroll to position [685, 0]
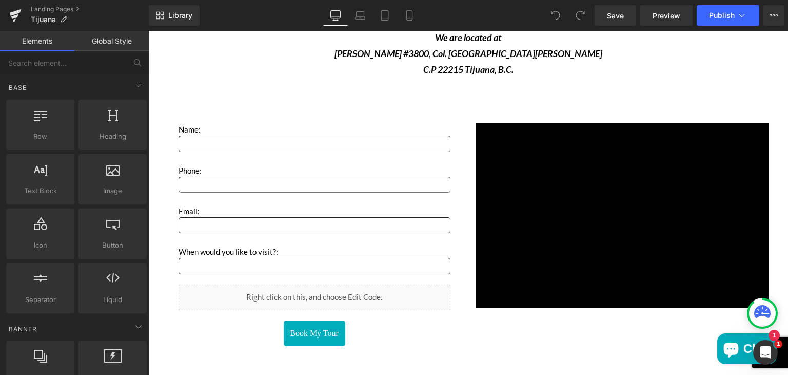
scroll to position [1581, 0]
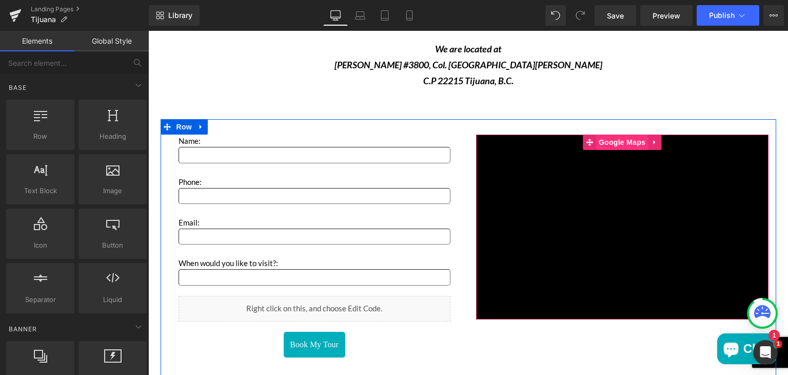
click at [610, 142] on span "Google Maps" at bounding box center [622, 141] width 52 height 15
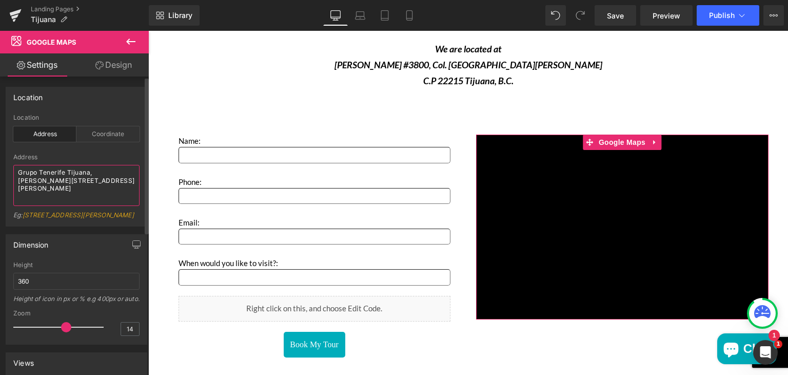
click at [102, 193] on textarea "Grupo Tenerife Tijuana, [PERSON_NAME][STREET_ADDRESS][PERSON_NAME]" at bounding box center [76, 185] width 126 height 41
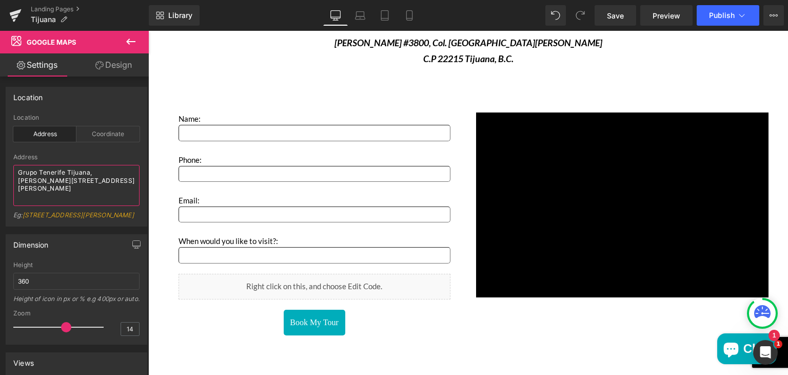
scroll to position [1603, 0]
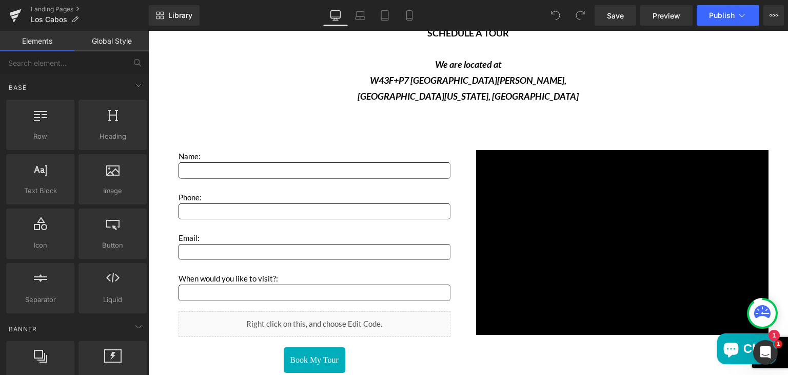
scroll to position [1566, 0]
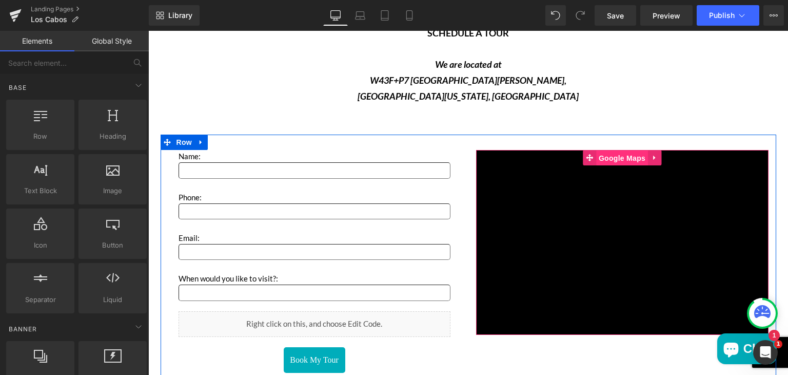
click at [612, 155] on span "Google Maps" at bounding box center [622, 157] width 52 height 15
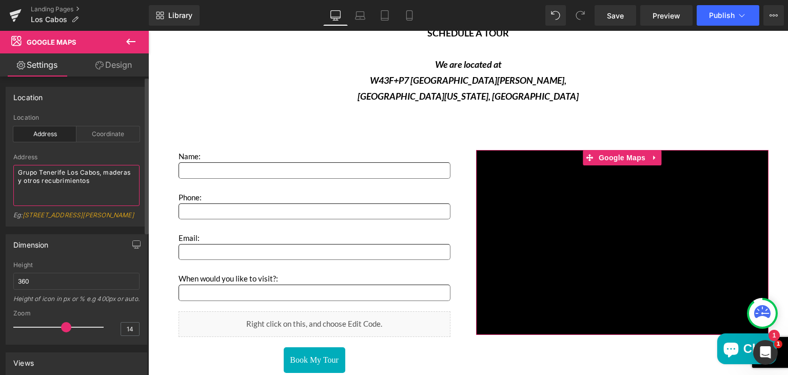
drag, startPoint x: 120, startPoint y: 184, endPoint x: 16, endPoint y: 173, distance: 103.7
click at [16, 173] on textarea "Grupo Tenerife Los Cabos, maderas y otros recubrimientos" at bounding box center [76, 185] width 126 height 41
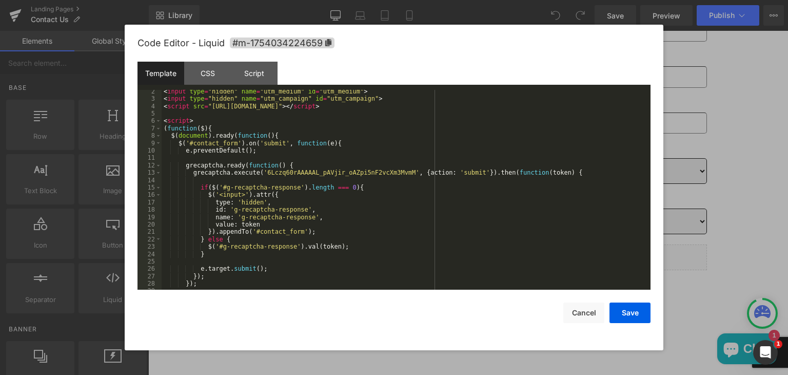
scroll to position [81, 0]
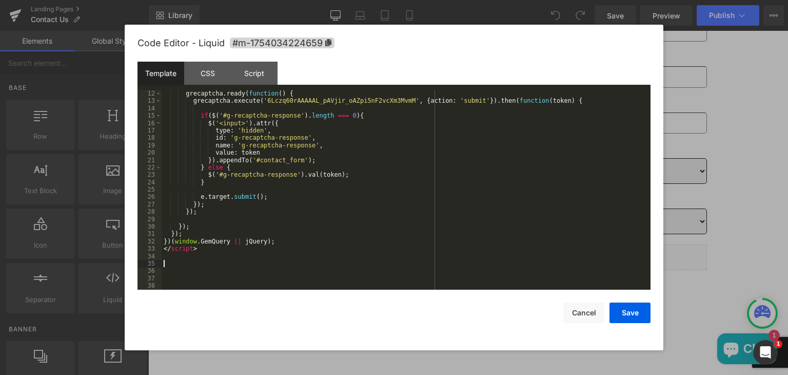
click at [179, 264] on div "grecaptcha . ready ( function ( ) { grecaptcha . execute ( '6Lczq60rAAAAAL_pAVj…" at bounding box center [404, 197] width 485 height 214
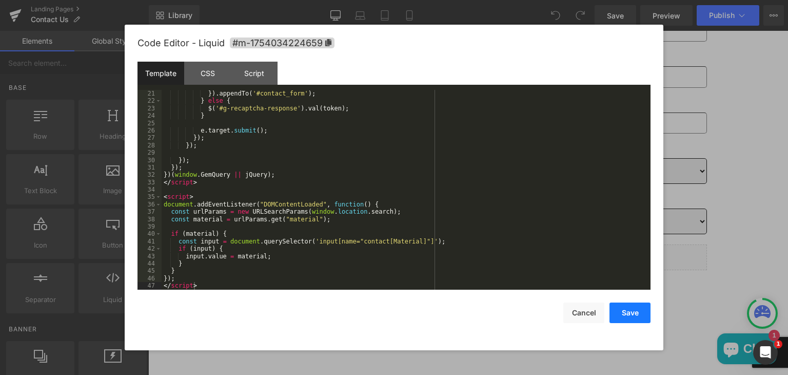
click at [618, 319] on button "Save" at bounding box center [630, 312] width 41 height 21
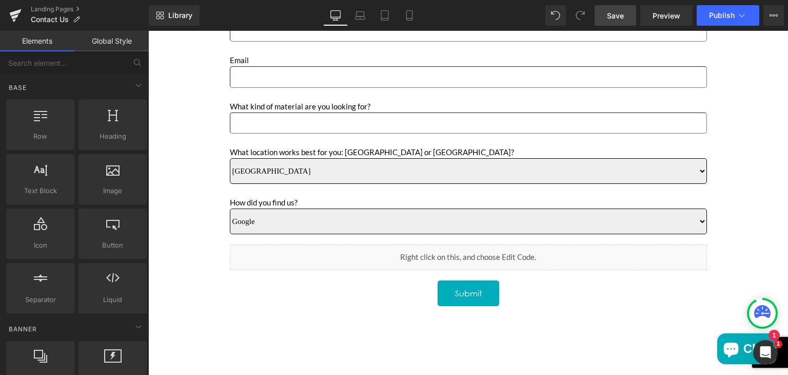
click at [608, 16] on span "Save" at bounding box center [615, 15] width 17 height 11
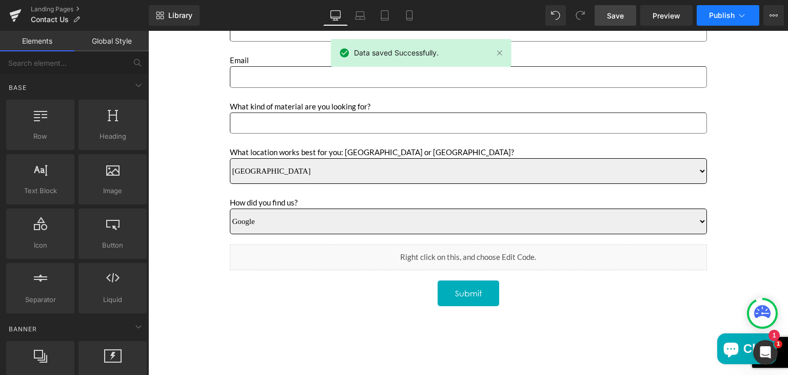
click at [717, 18] on span "Publish" at bounding box center [722, 15] width 26 height 8
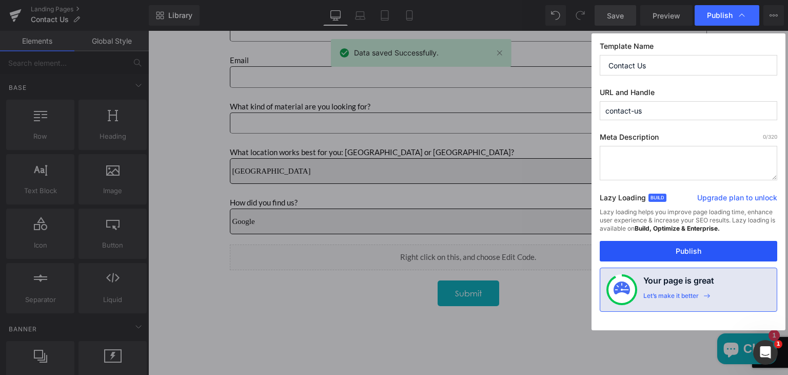
click at [662, 255] on button "Publish" at bounding box center [689, 251] width 178 height 21
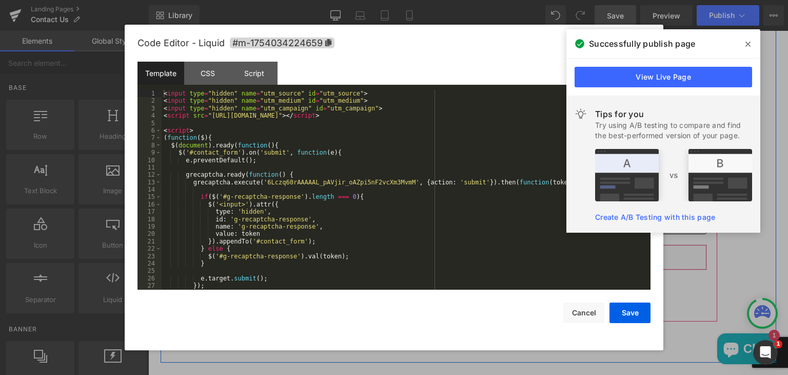
click at [480, 264] on icon "Main content" at bounding box center [482, 268] width 7 height 8
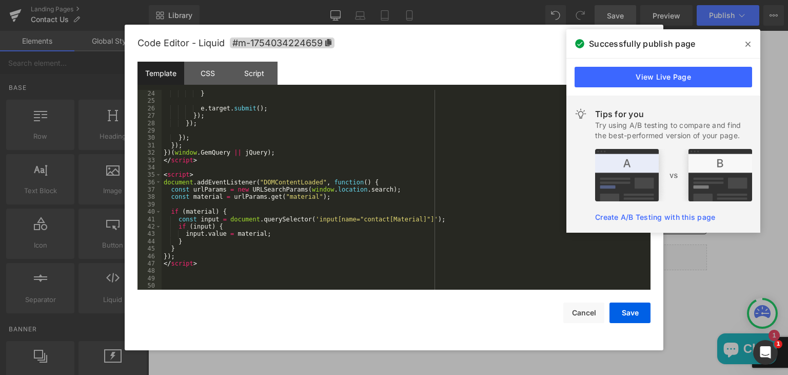
scroll to position [170, 0]
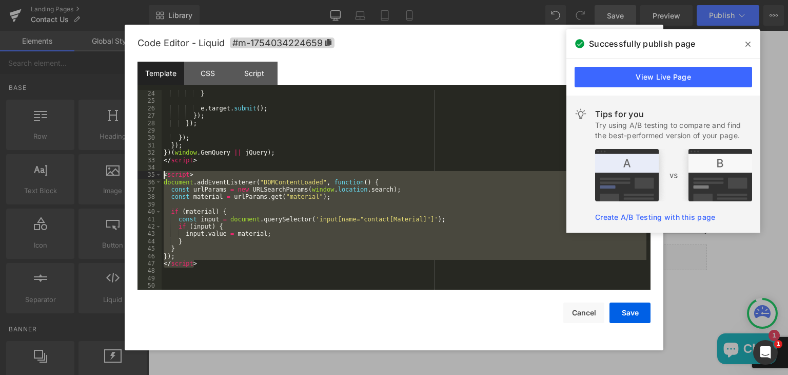
drag, startPoint x: 195, startPoint y: 266, endPoint x: 163, endPoint y: 177, distance: 94.8
click at [163, 177] on div "} e . target . submit ( ) ; }) ; }) ; }) ; }) ; }) ( window . GemQuery || jQuer…" at bounding box center [404, 197] width 485 height 214
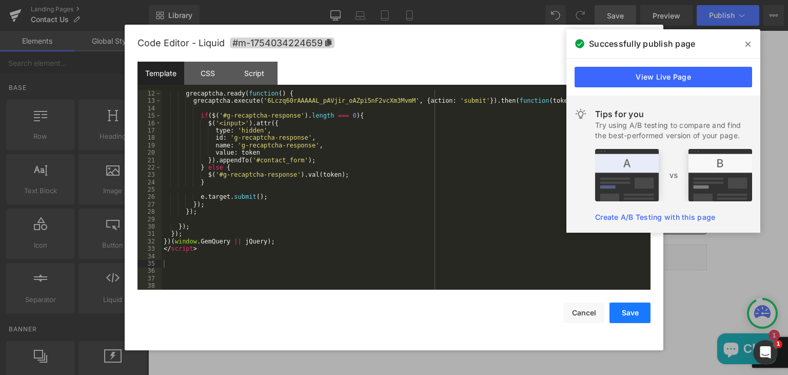
click at [617, 312] on button "Save" at bounding box center [630, 312] width 41 height 21
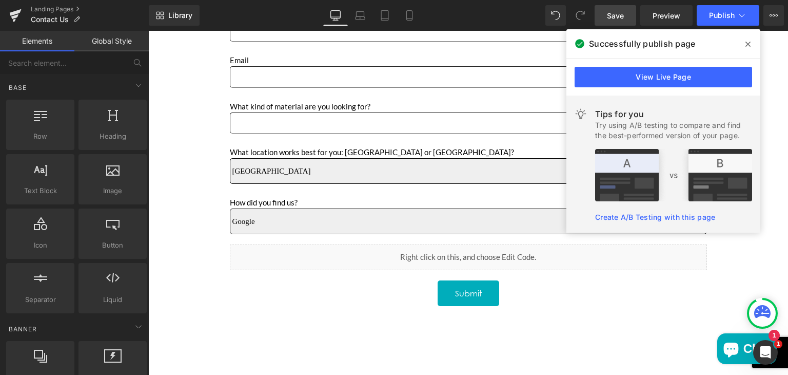
click at [612, 13] on span "Save" at bounding box center [615, 15] width 17 height 11
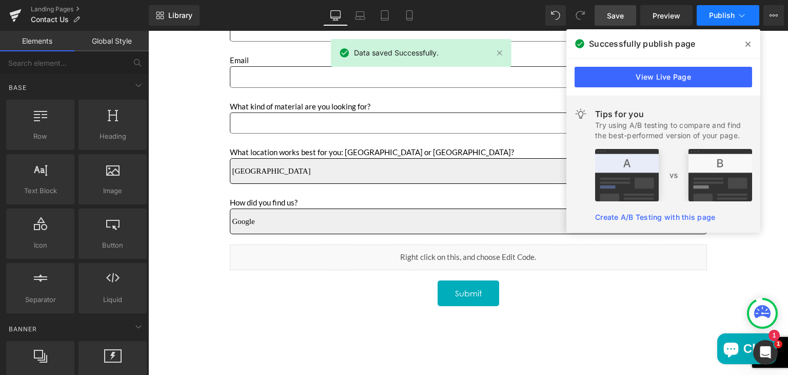
click at [710, 13] on span "Publish" at bounding box center [722, 15] width 26 height 8
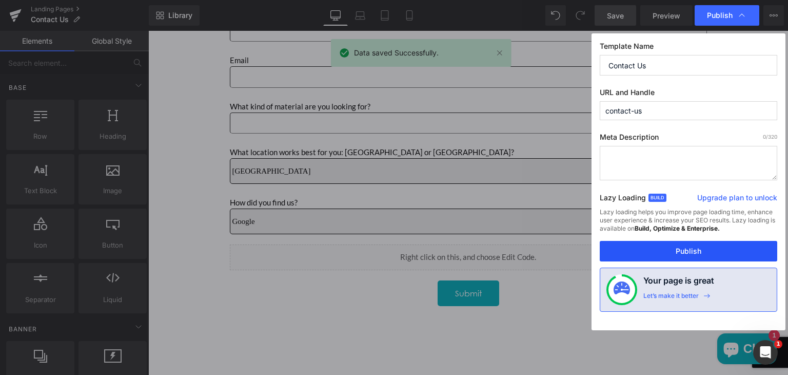
click at [661, 255] on button "Publish" at bounding box center [689, 251] width 178 height 21
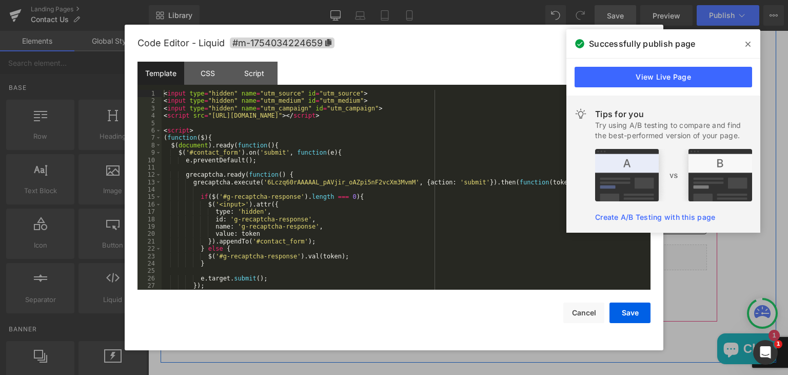
click at [479, 267] on icon "Main content" at bounding box center [480, 268] width 6 height 6
